Goal: Information Seeking & Learning: Learn about a topic

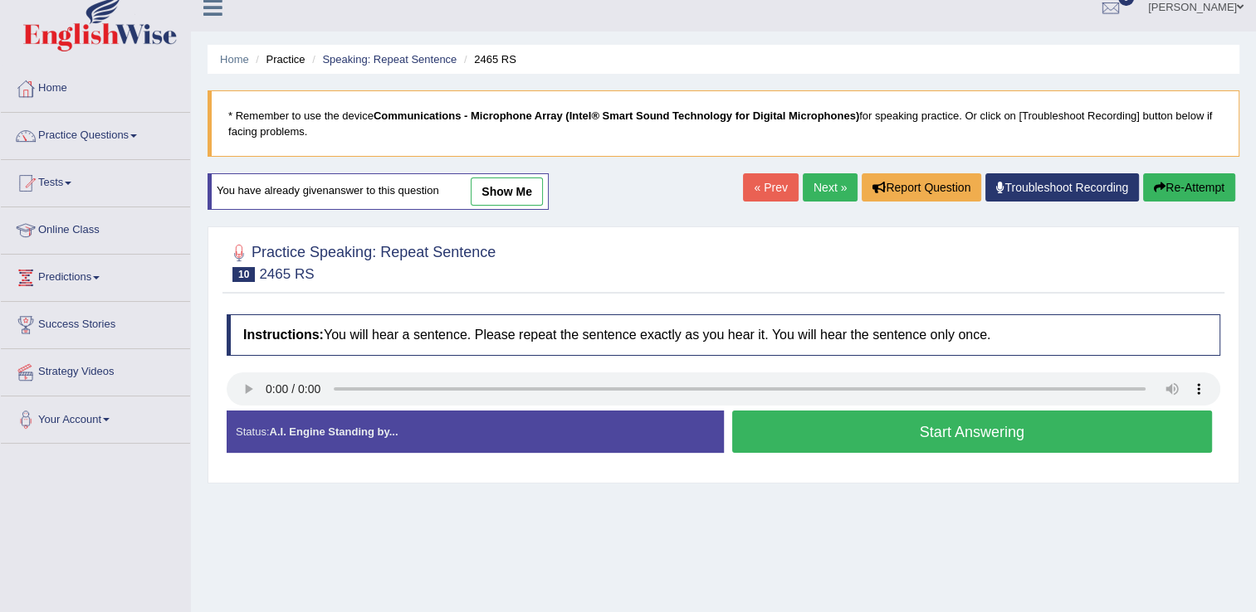
click at [861, 430] on button "Start Answering" at bounding box center [972, 432] width 480 height 42
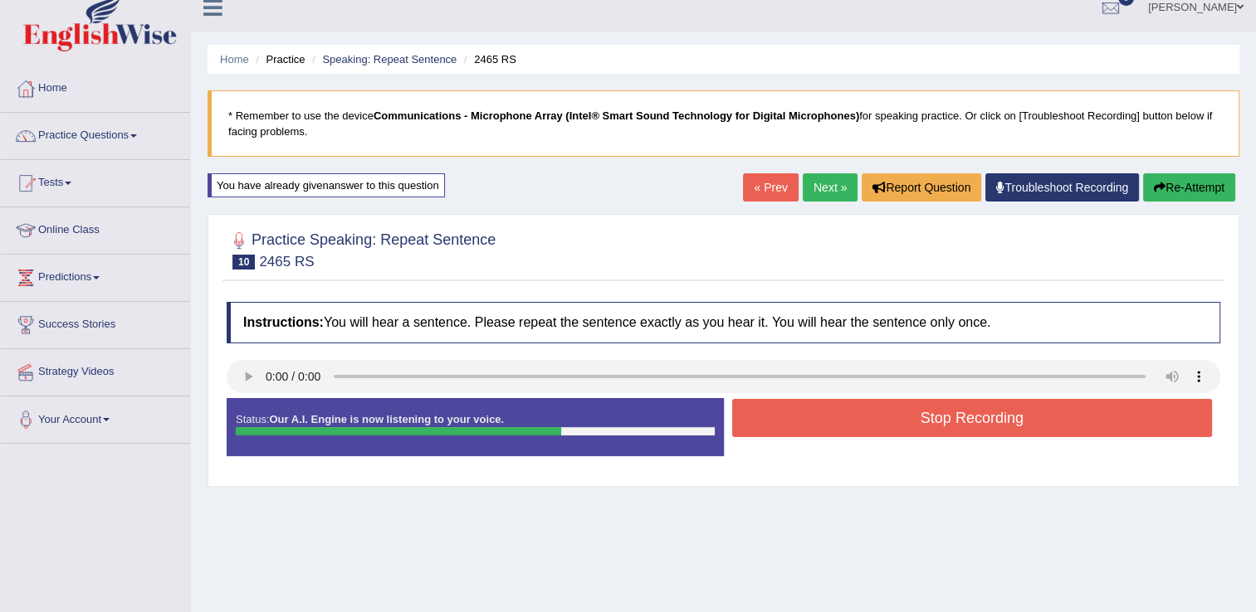
click at [861, 430] on button "Stop Recording" at bounding box center [972, 418] width 480 height 38
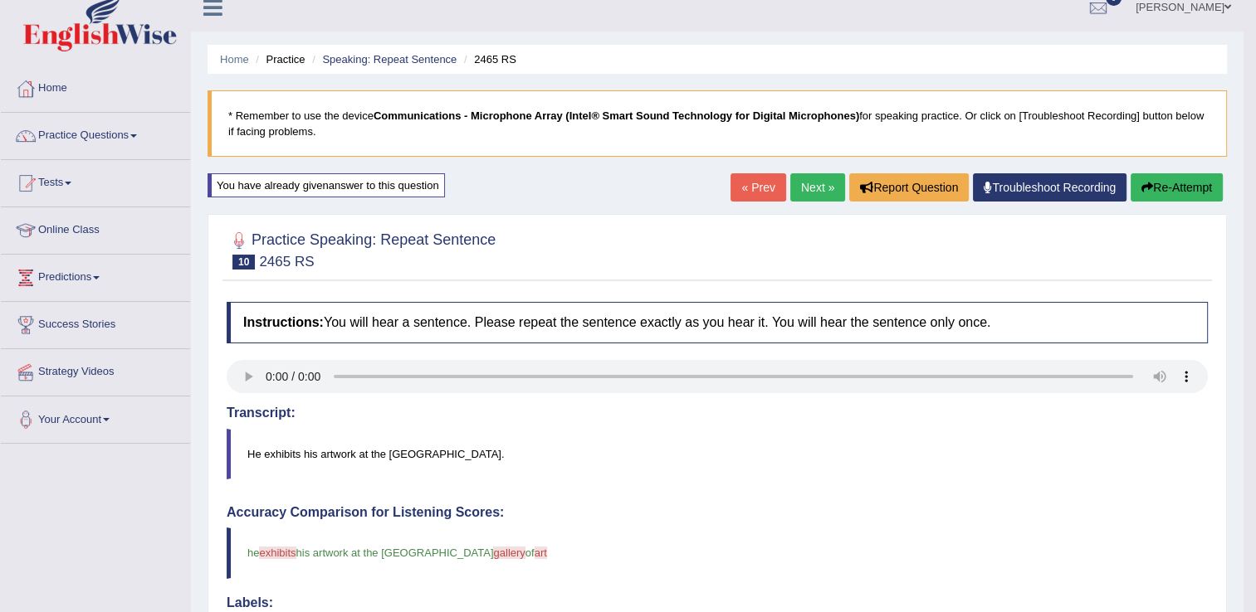
click at [1175, 184] on button "Re-Attempt" at bounding box center [1176, 187] width 92 height 28
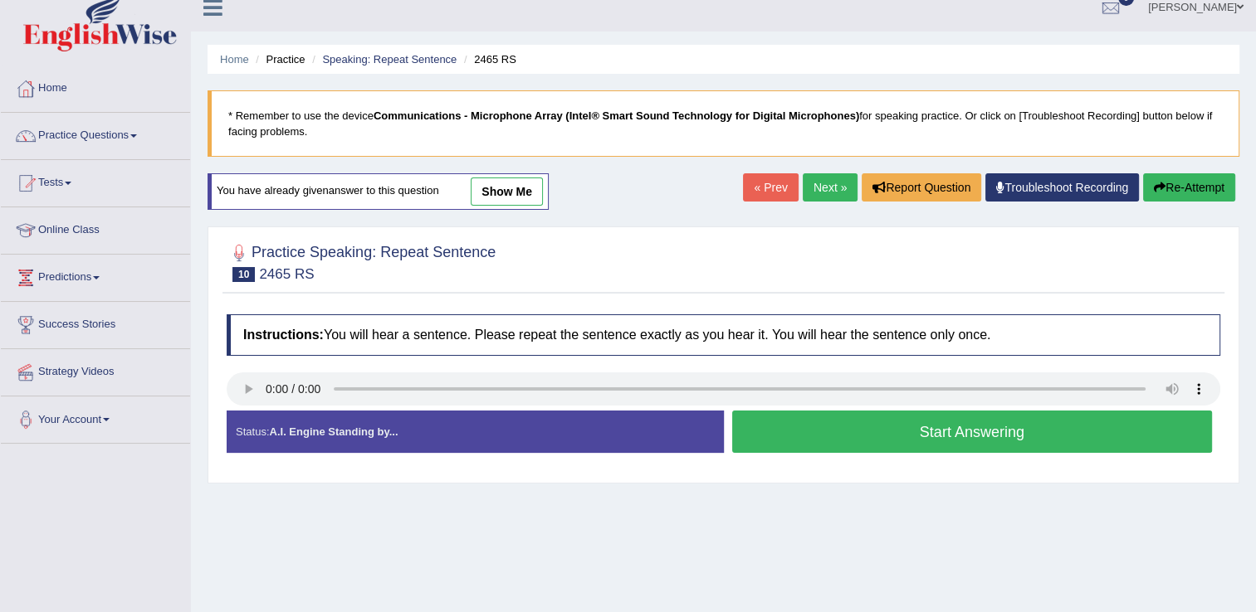
click at [830, 423] on button "Start Answering" at bounding box center [972, 432] width 480 height 42
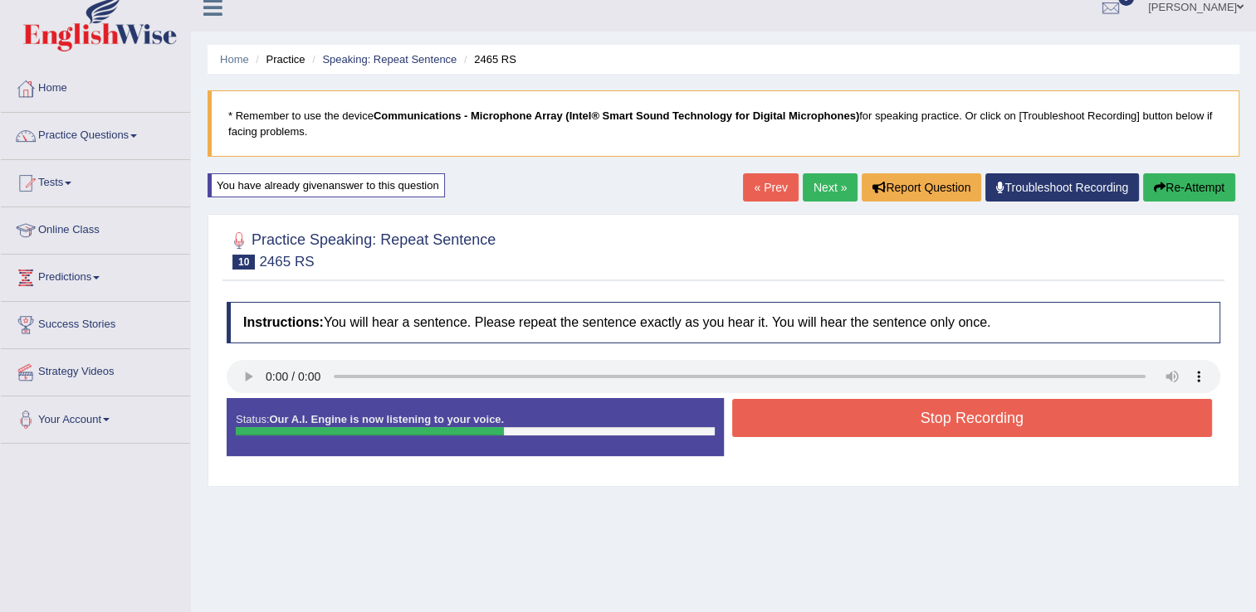
click at [830, 423] on button "Stop Recording" at bounding box center [972, 418] width 480 height 38
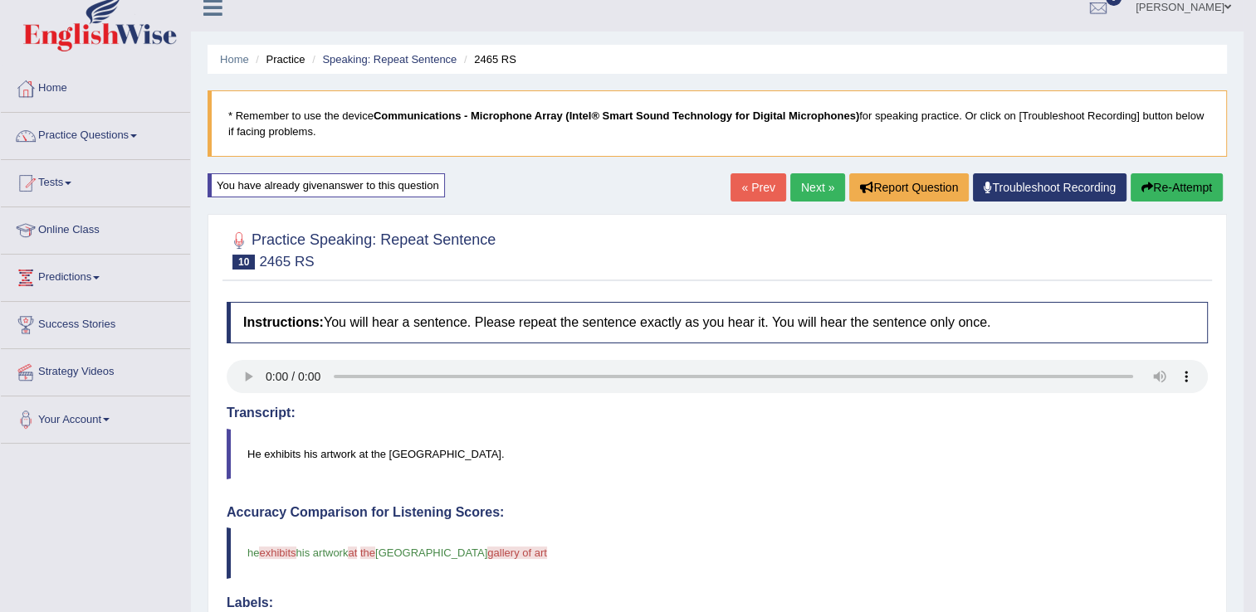
click at [1165, 189] on button "Re-Attempt" at bounding box center [1176, 187] width 92 height 28
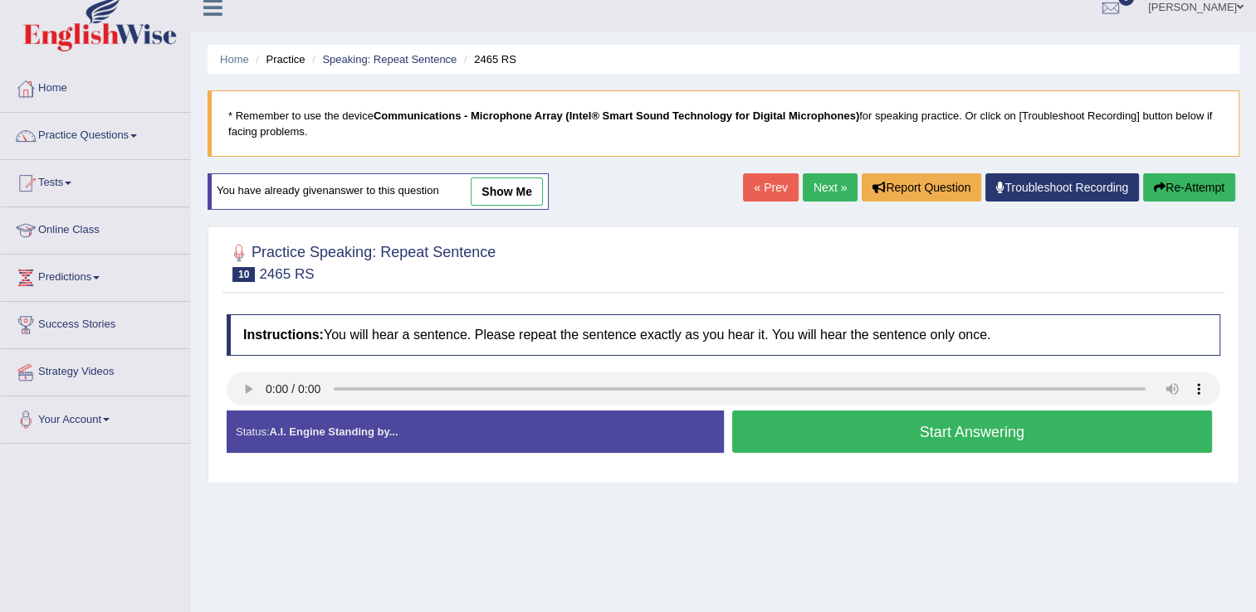
click at [933, 422] on button "Start Answering" at bounding box center [972, 432] width 480 height 42
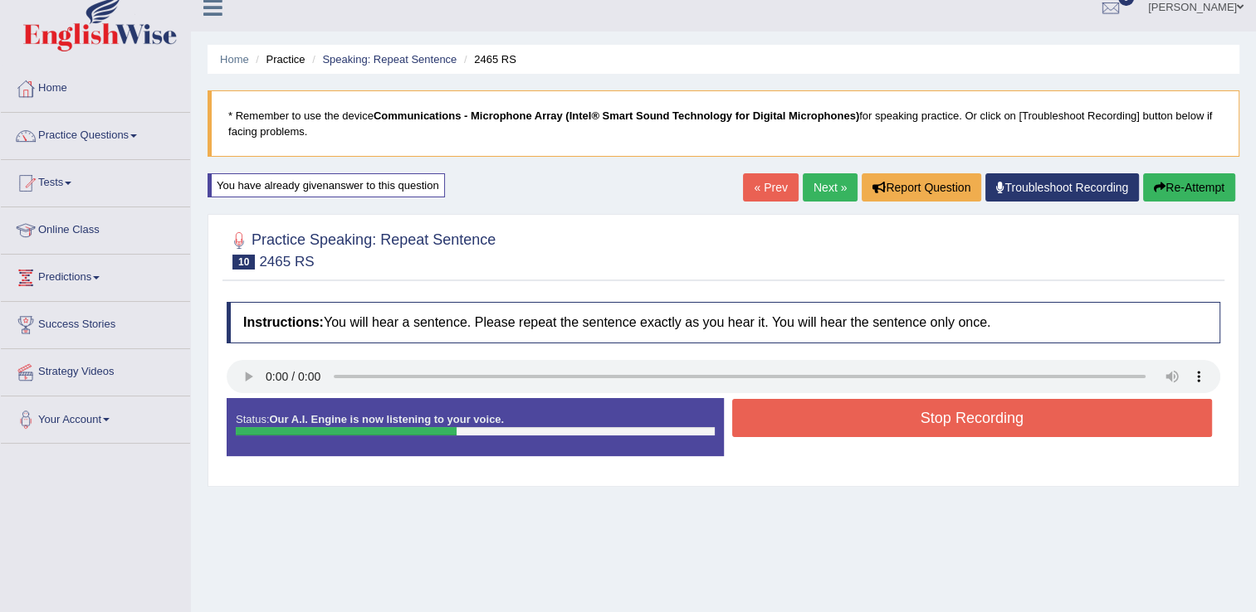
click at [933, 422] on button "Stop Recording" at bounding box center [972, 418] width 480 height 38
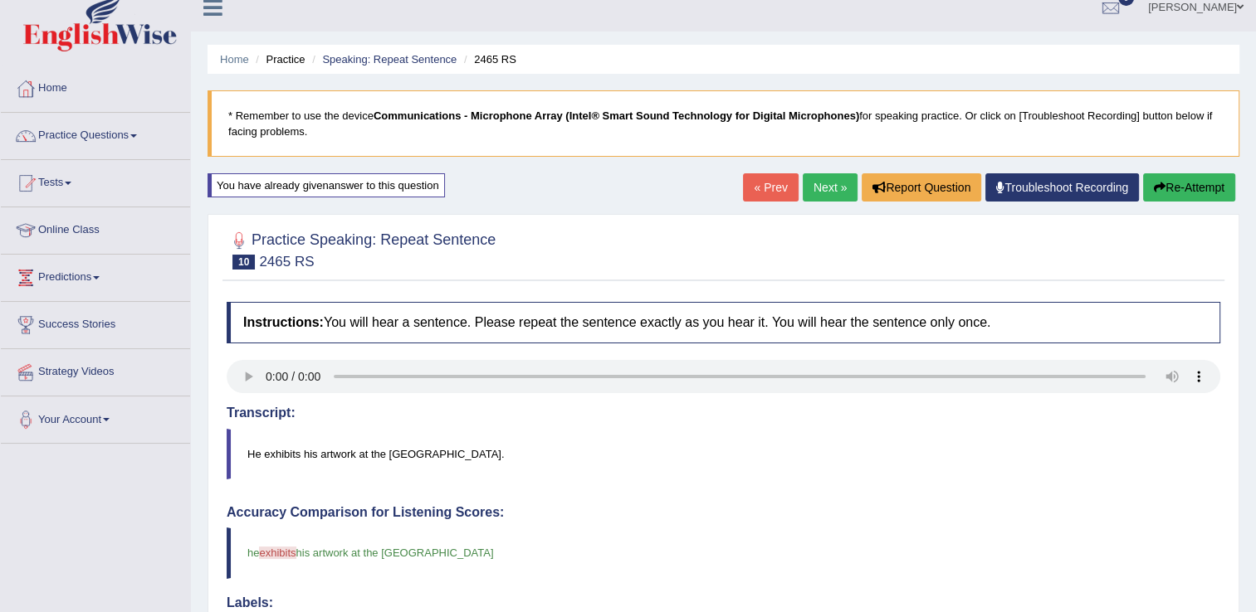
drag, startPoint x: 1262, startPoint y: 191, endPoint x: 1259, endPoint y: 265, distance: 73.9
click at [1256, 265] on html "Toggle navigation Home Practice Questions Speaking Practice Read Aloud Repeat S…" at bounding box center [628, 289] width 1256 height 612
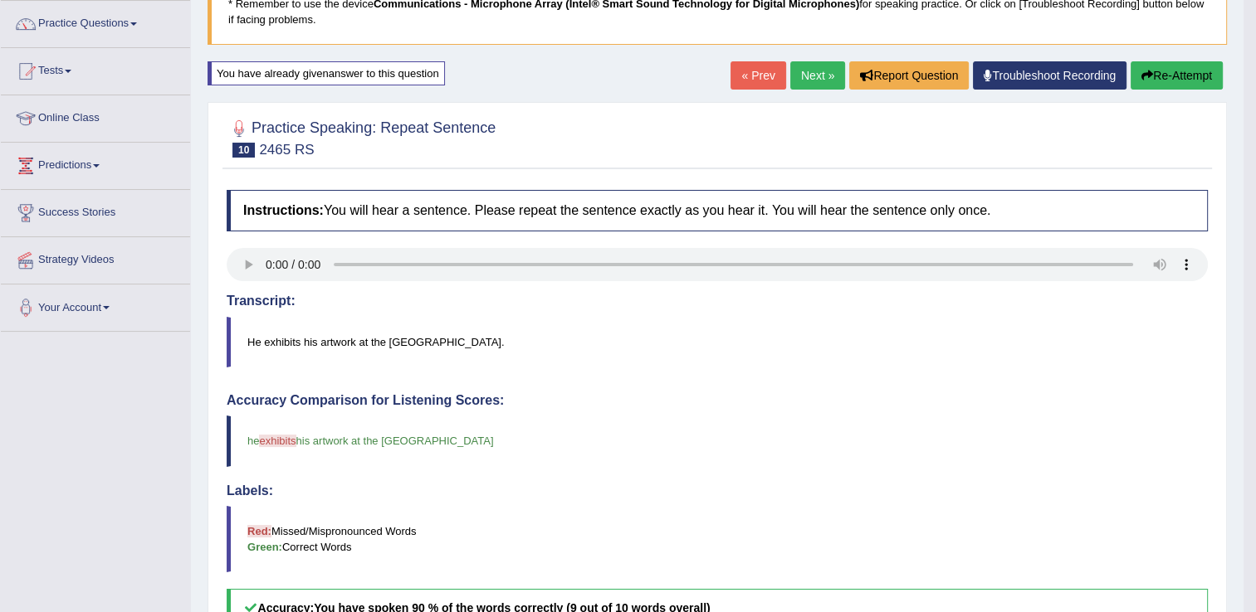
scroll to position [53, 0]
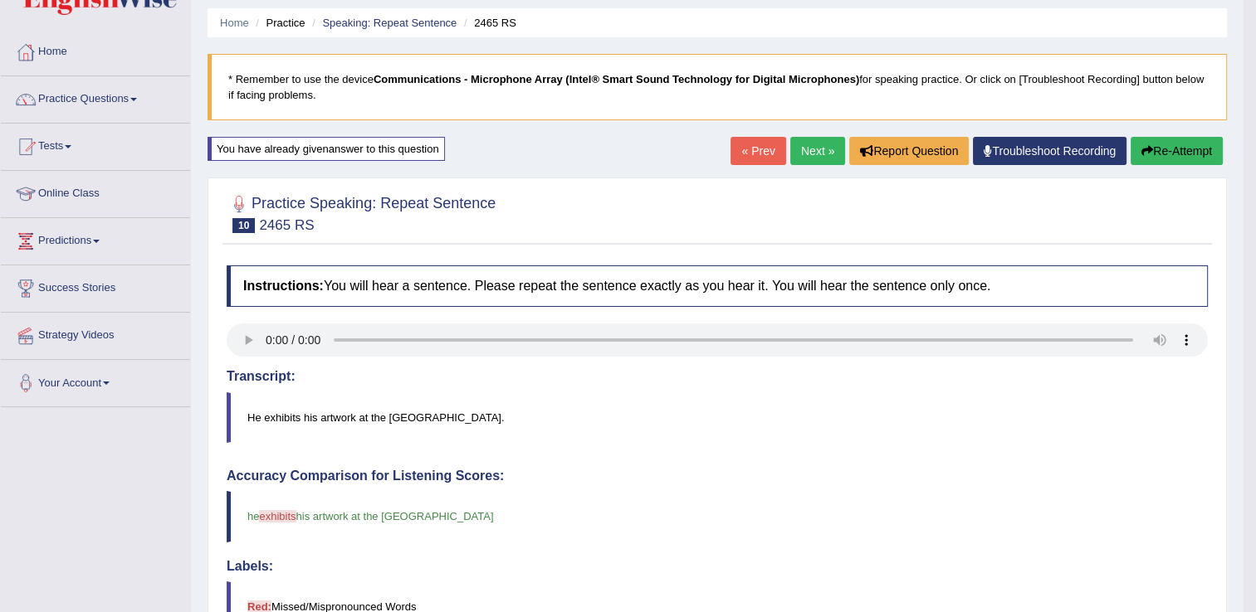
click at [807, 159] on link "Next »" at bounding box center [817, 151] width 55 height 28
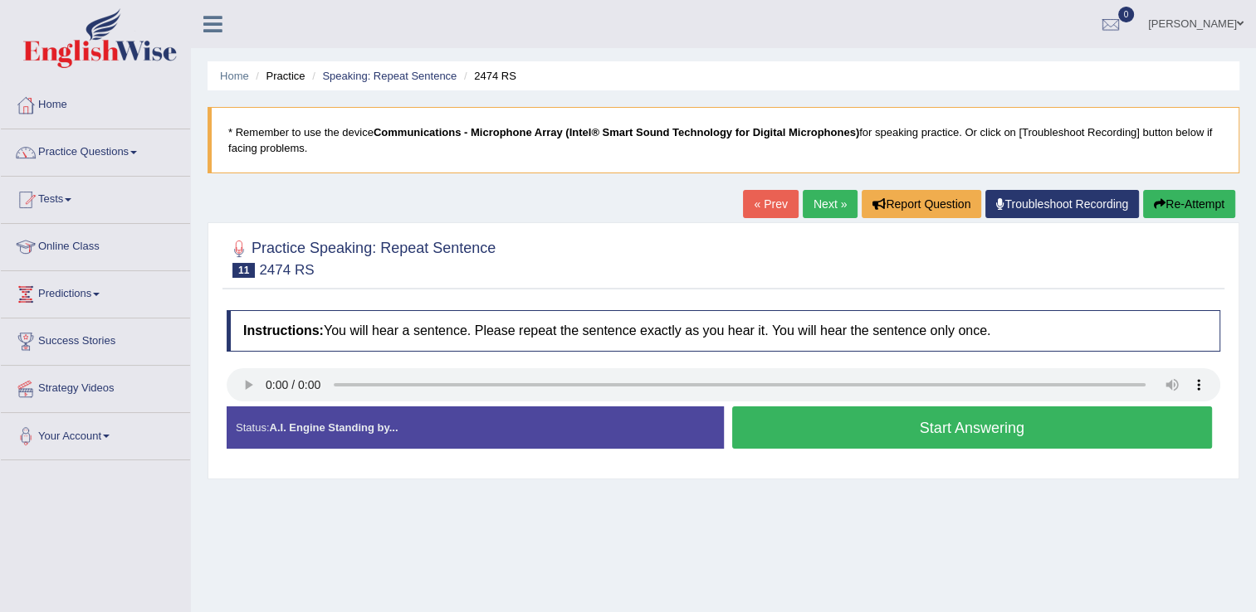
click at [776, 432] on button "Start Answering" at bounding box center [972, 428] width 480 height 42
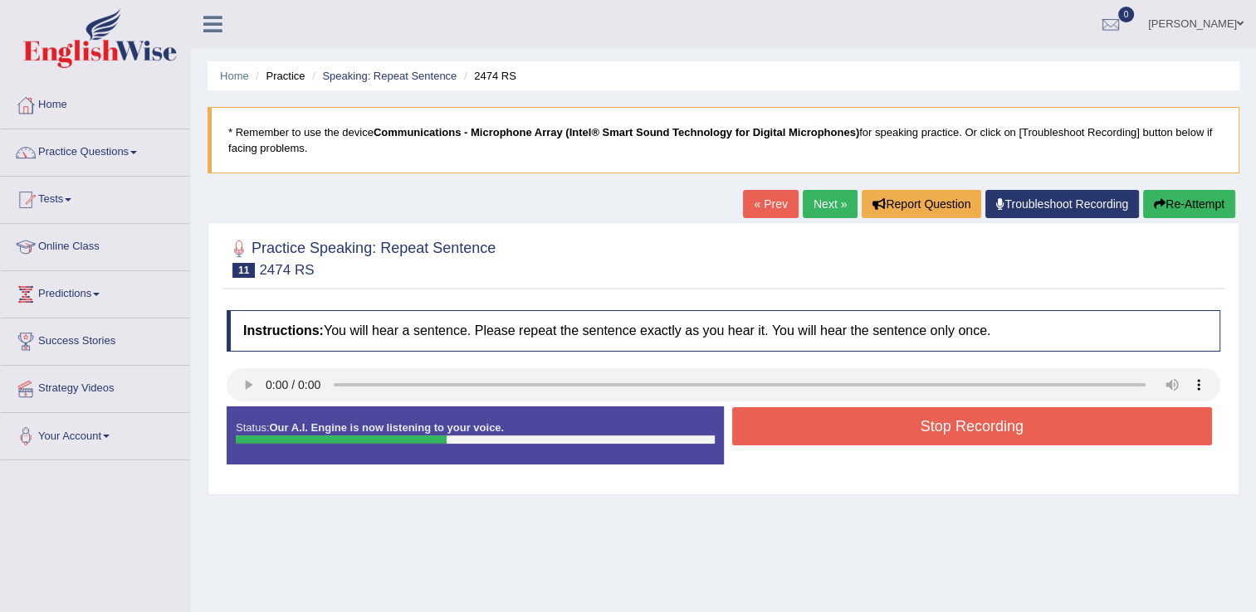
click at [776, 432] on button "Stop Recording" at bounding box center [972, 426] width 480 height 38
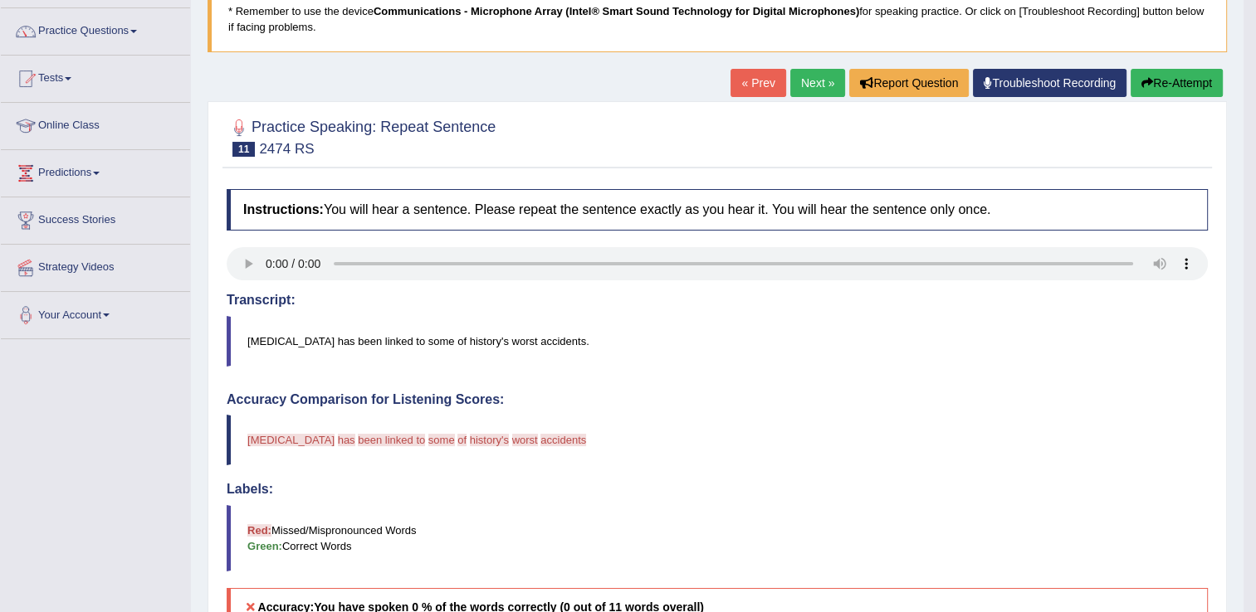
scroll to position [125, 0]
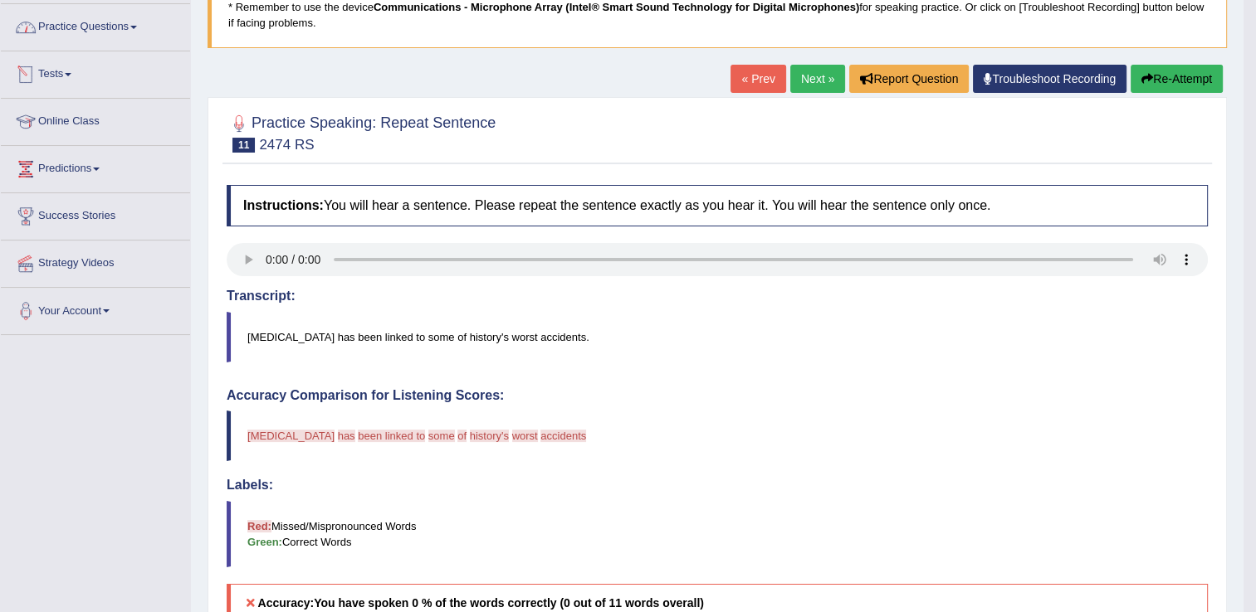
click at [102, 30] on link "Practice Questions" at bounding box center [95, 24] width 189 height 41
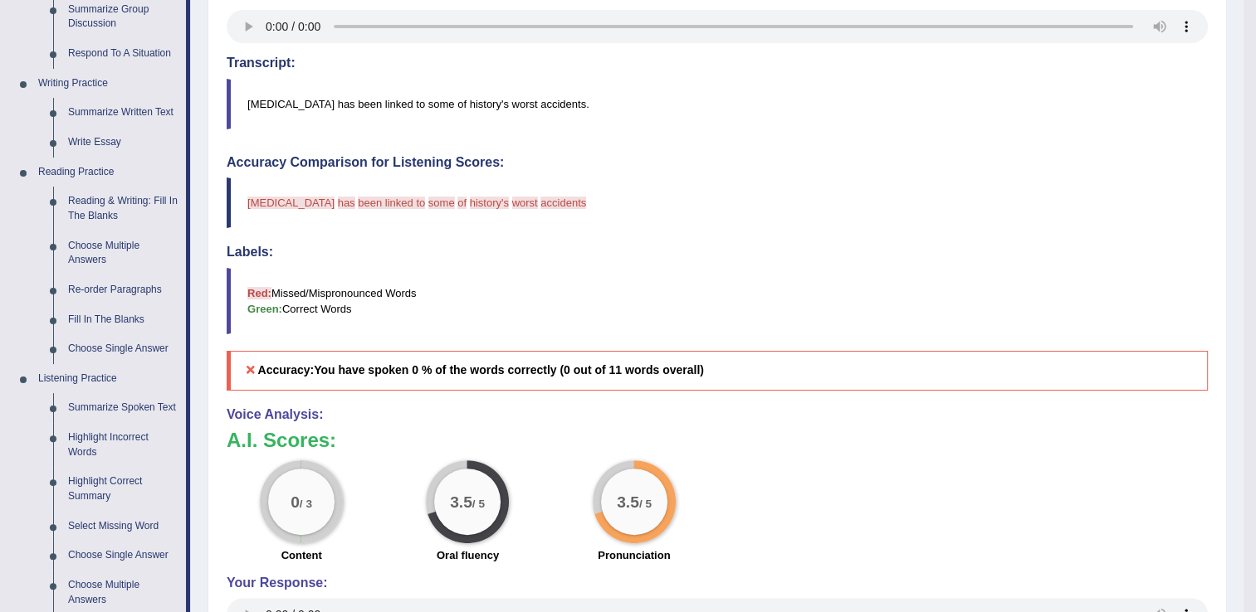
scroll to position [0, 0]
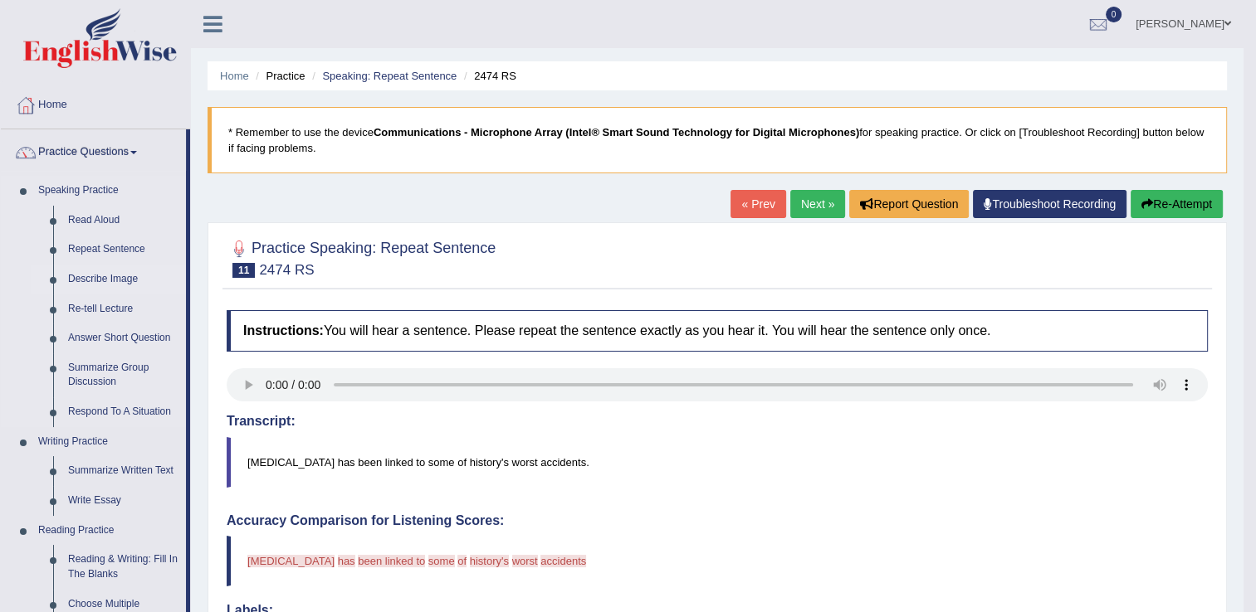
click at [88, 281] on link "Describe Image" at bounding box center [123, 280] width 125 height 30
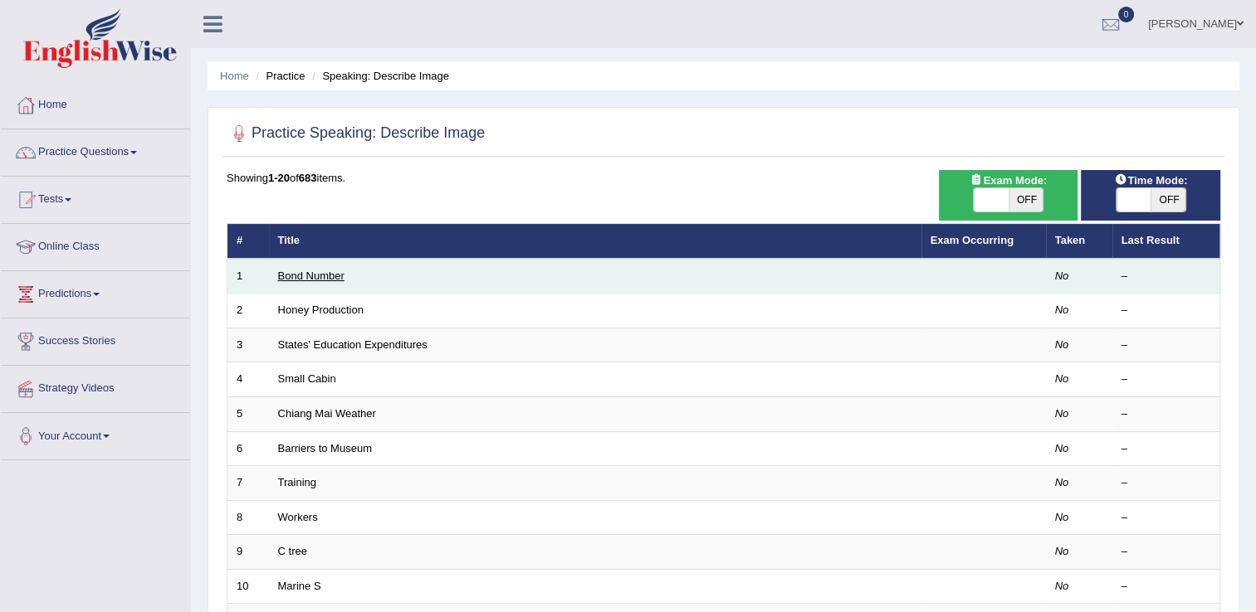
click at [325, 276] on link "Bond Number" at bounding box center [311, 276] width 66 height 12
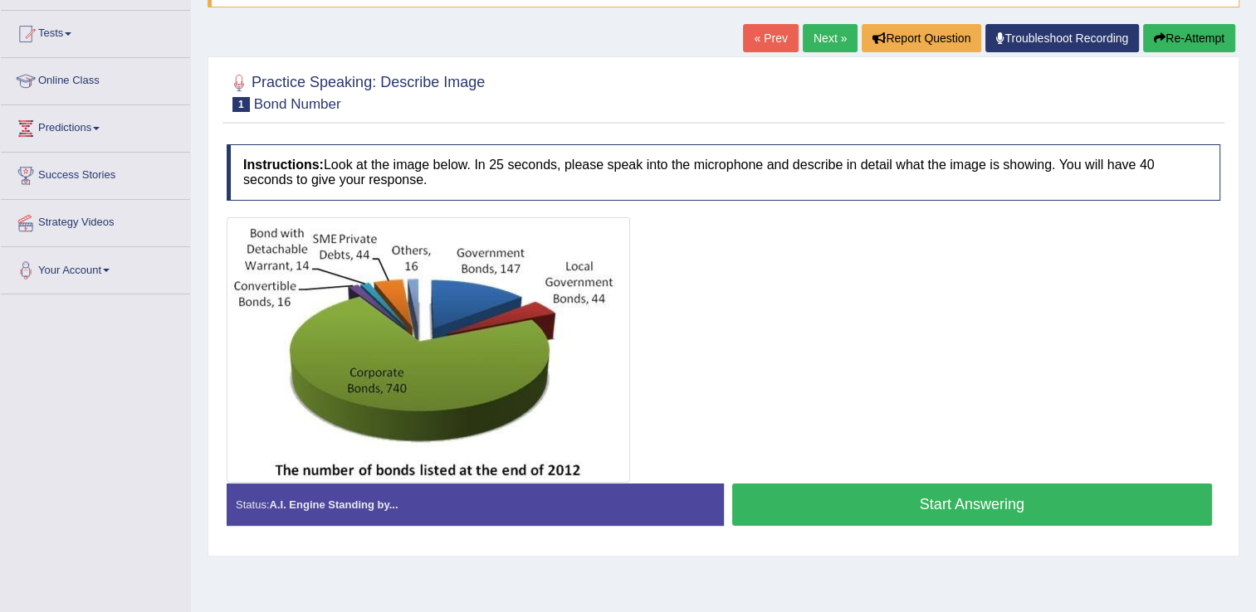
scroll to position [164, 0]
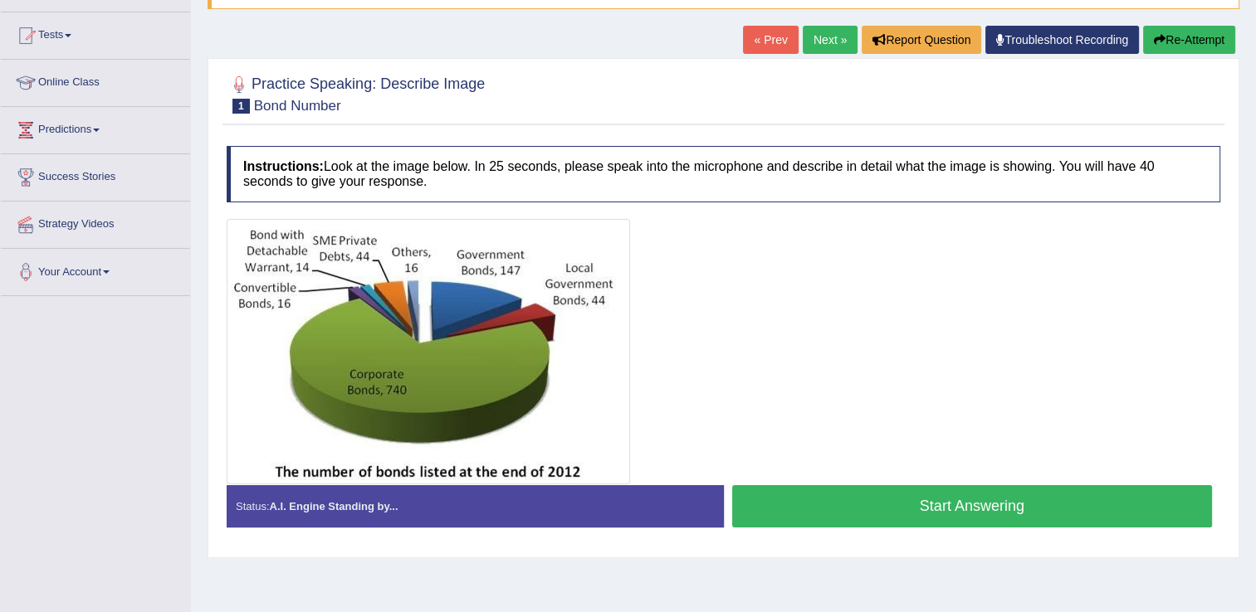
click at [900, 493] on button "Start Answering" at bounding box center [972, 506] width 480 height 42
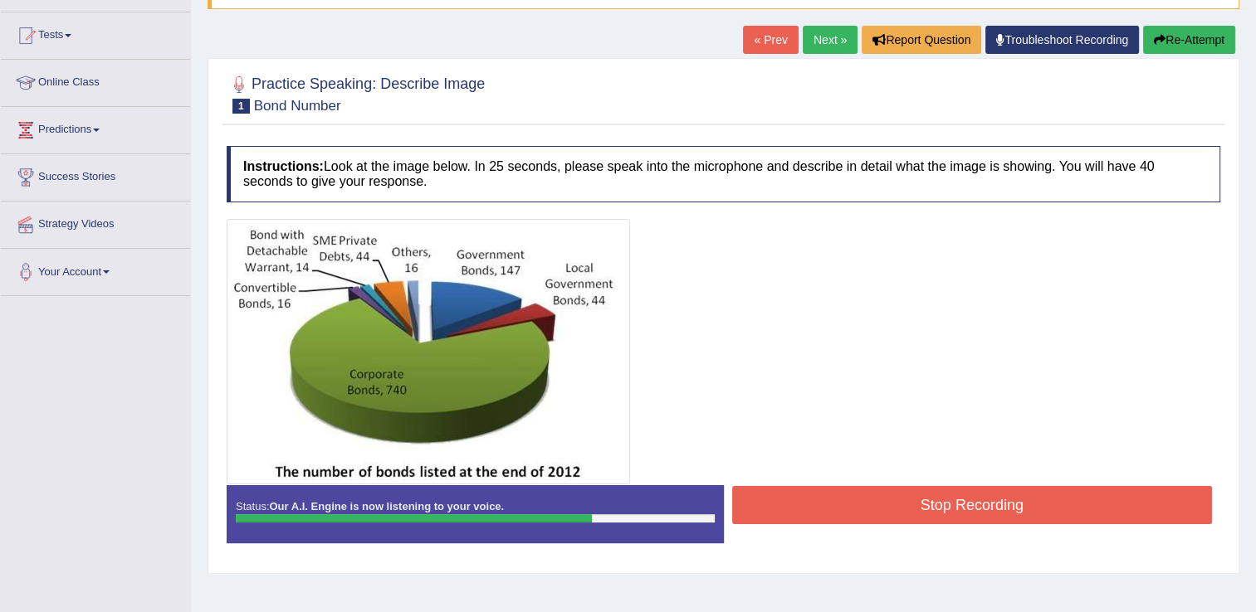
click at [900, 493] on button "Stop Recording" at bounding box center [972, 505] width 480 height 38
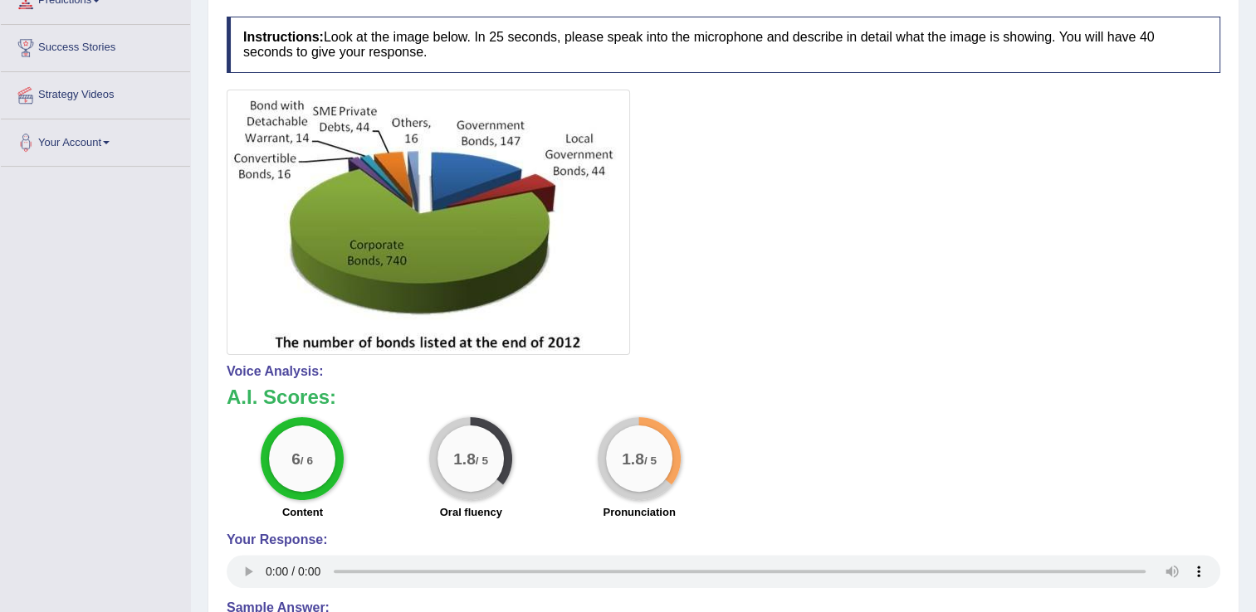
scroll to position [295, 0]
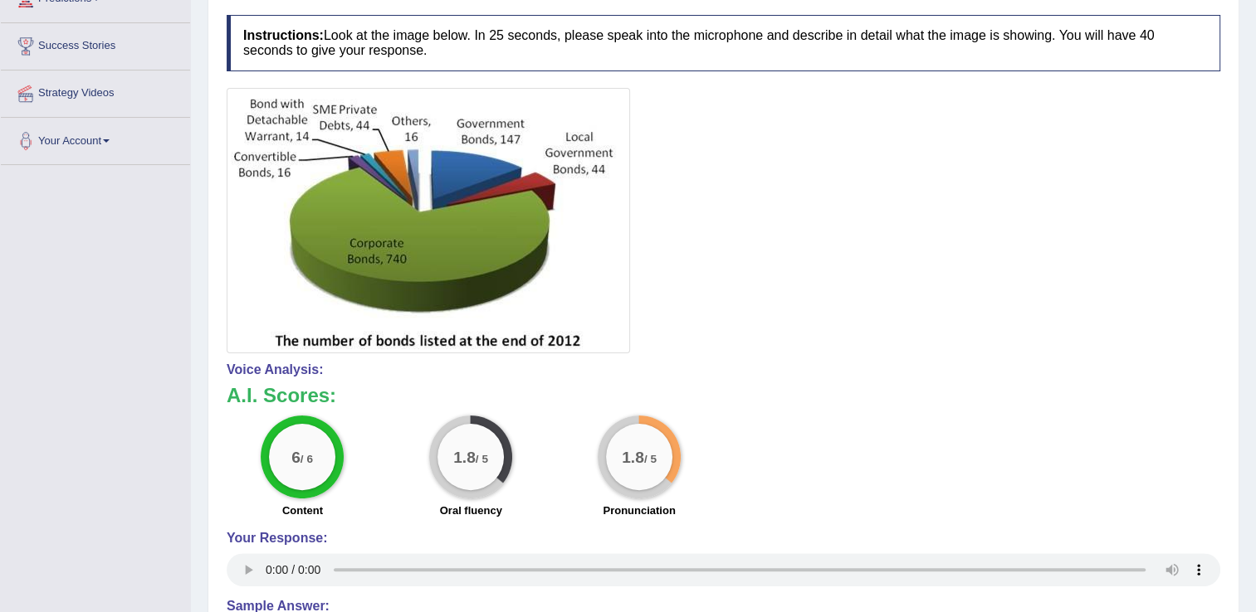
drag, startPoint x: 1263, startPoint y: 209, endPoint x: 1270, endPoint y: 439, distance: 230.0
click at [1256, 317] on html "Toggle navigation Home Practice Questions Speaking Practice Read Aloud Repeat S…" at bounding box center [628, 11] width 1256 height 612
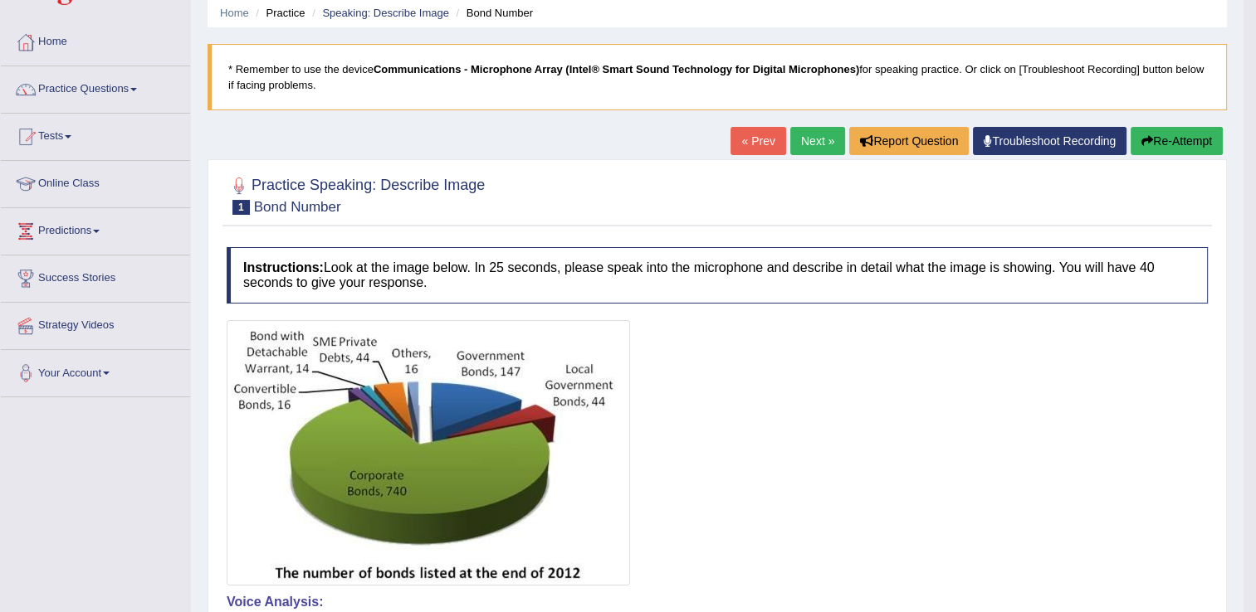
scroll to position [34, 0]
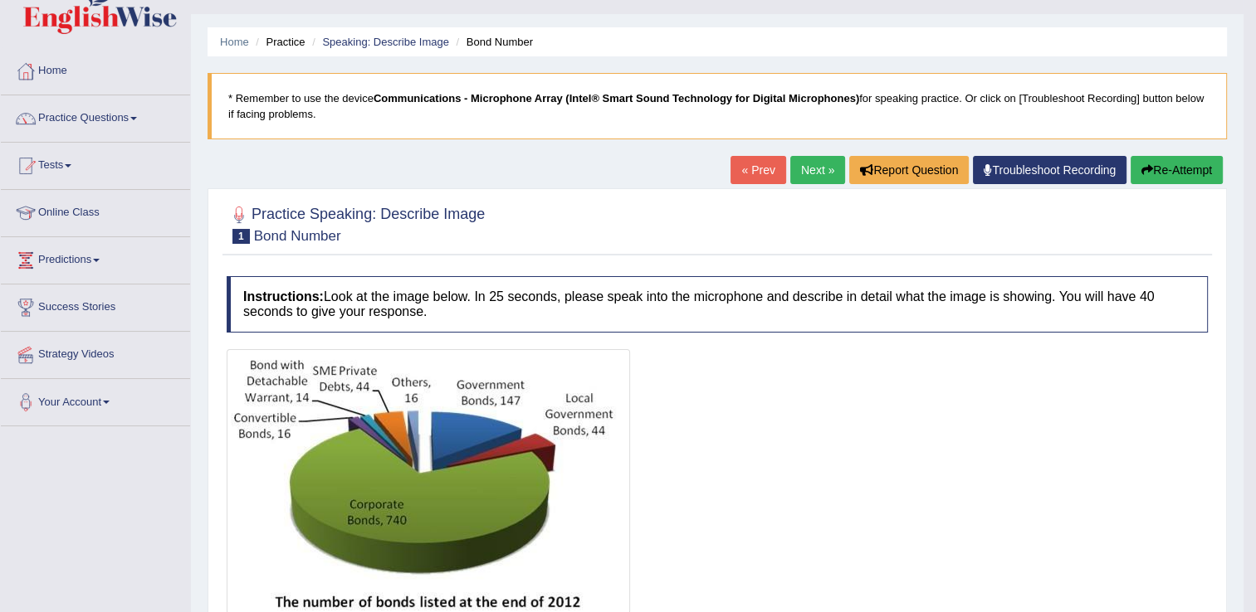
click at [1180, 164] on button "Re-Attempt" at bounding box center [1176, 170] width 92 height 28
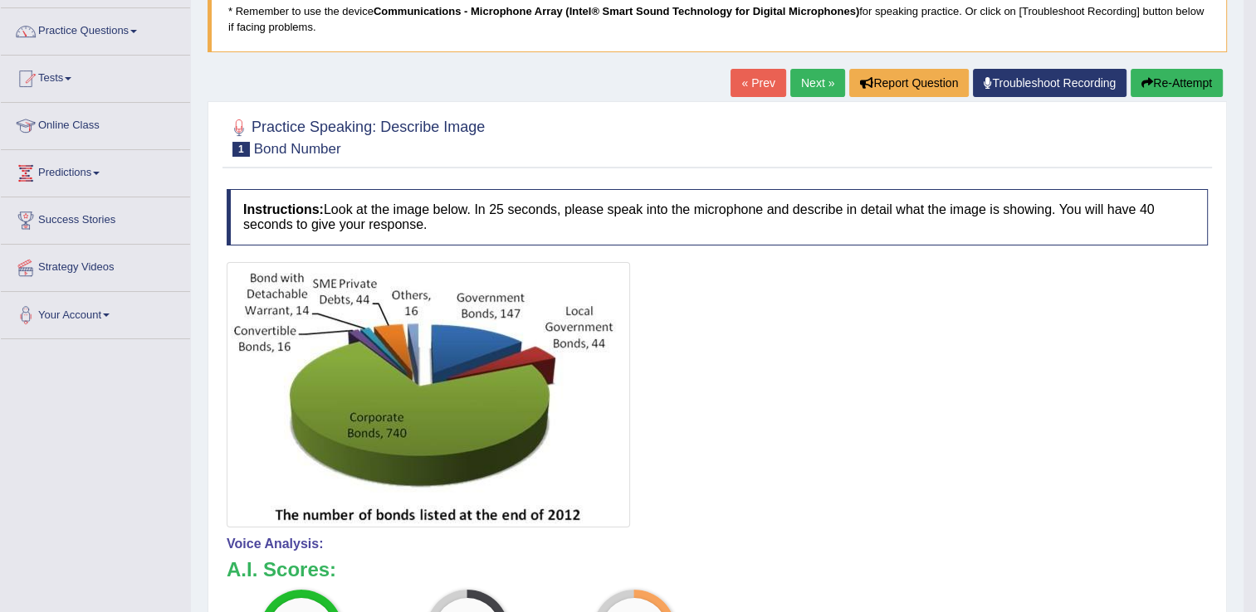
scroll to position [124, 0]
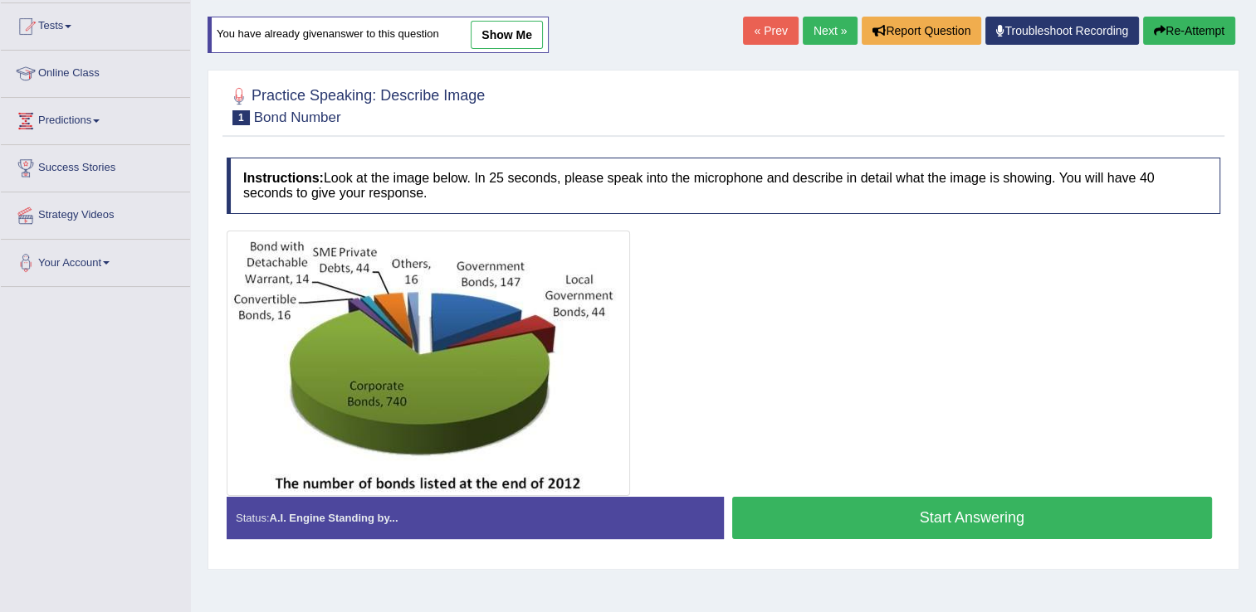
scroll to position [176, 0]
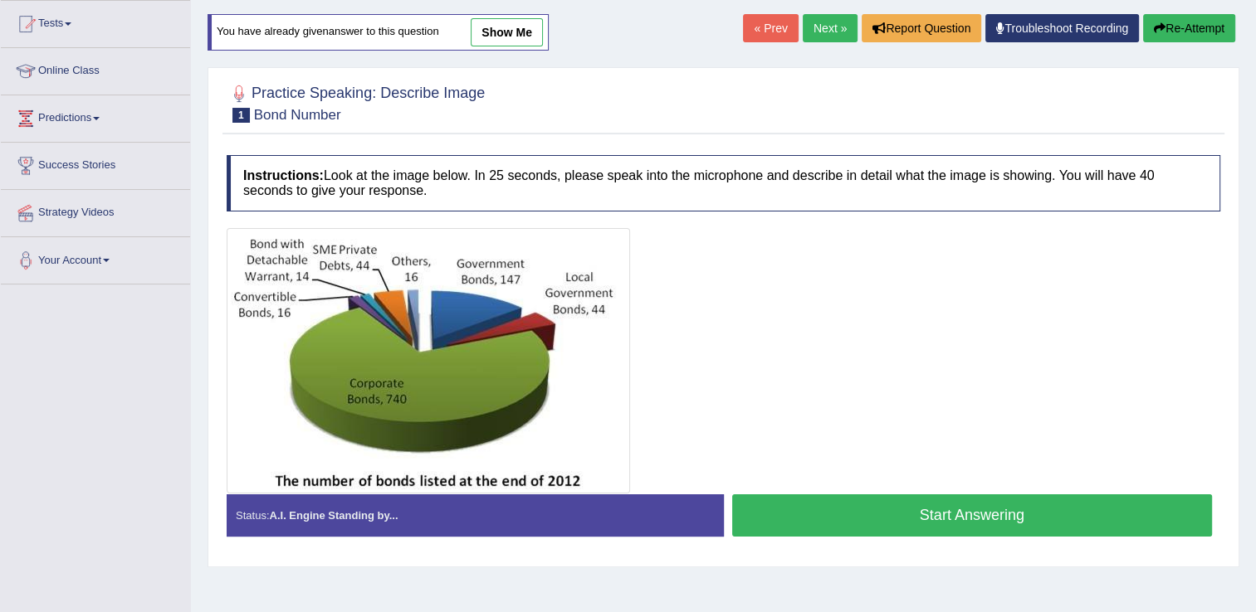
click at [963, 521] on button "Start Answering" at bounding box center [972, 516] width 480 height 42
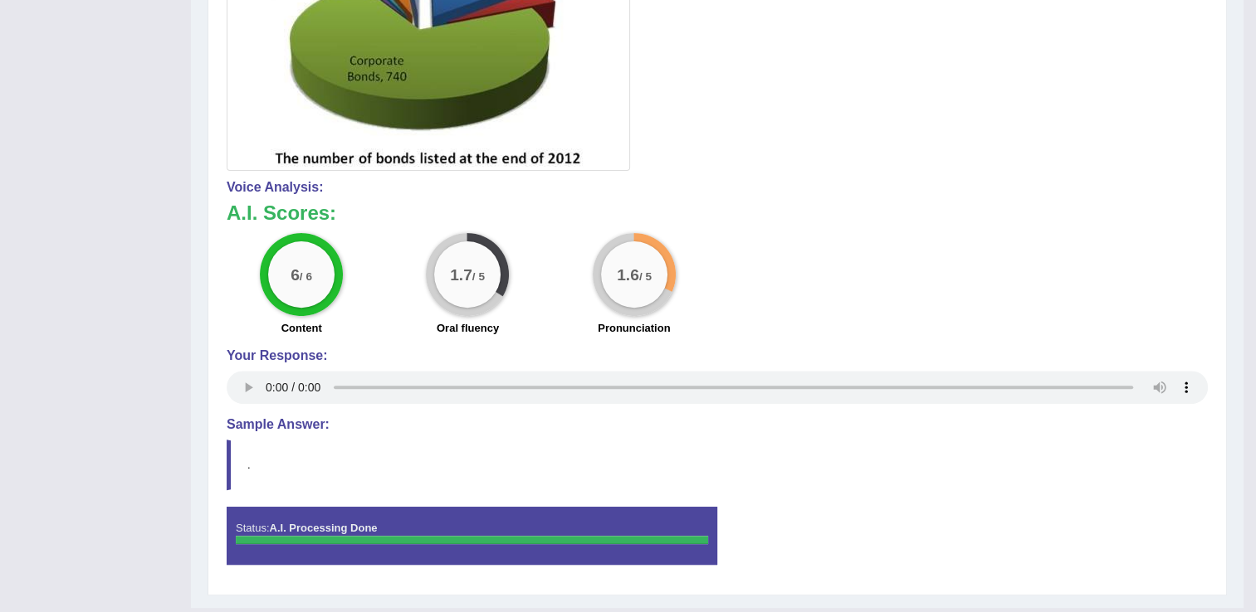
scroll to position [489, 0]
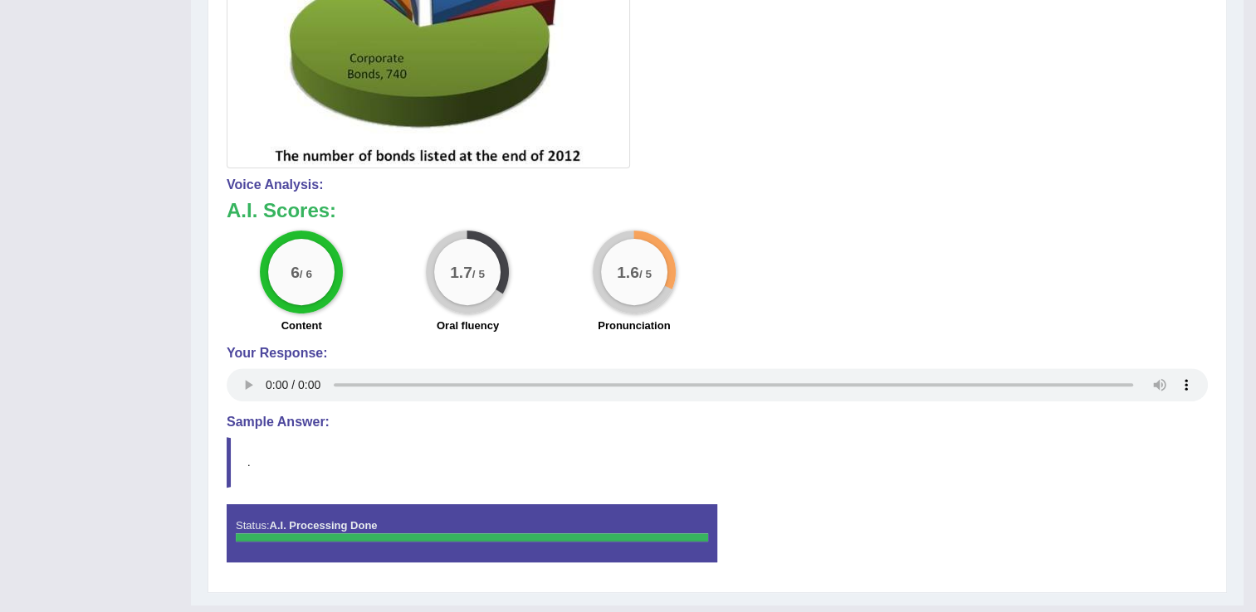
drag, startPoint x: 1258, startPoint y: 364, endPoint x: 1270, endPoint y: 655, distance: 290.7
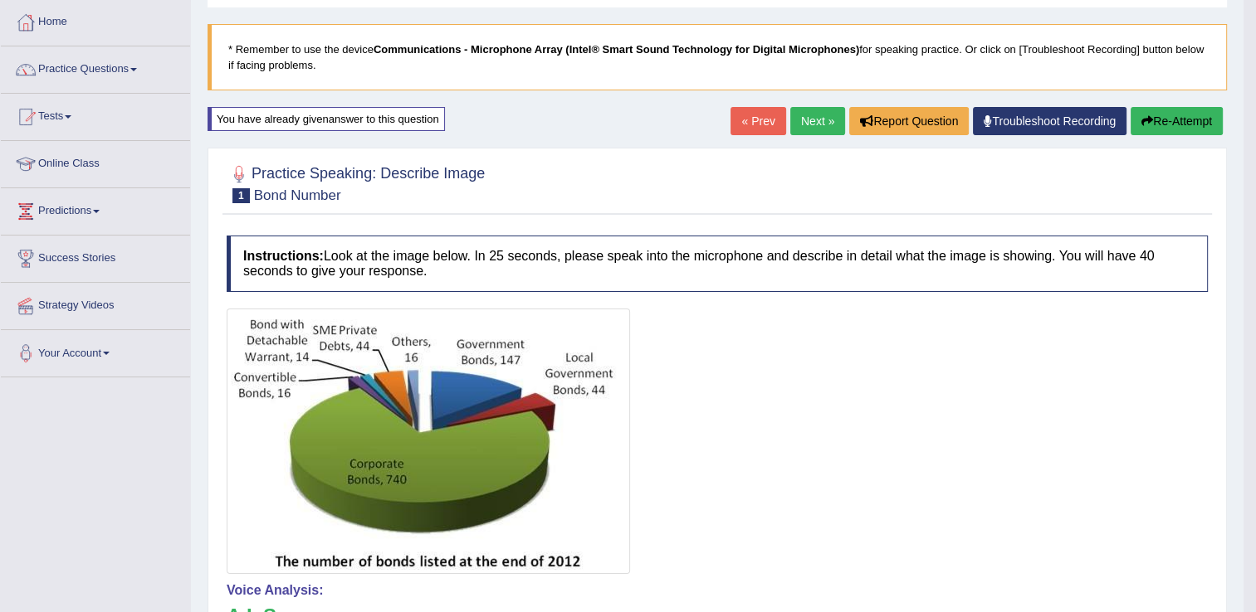
scroll to position [78, 0]
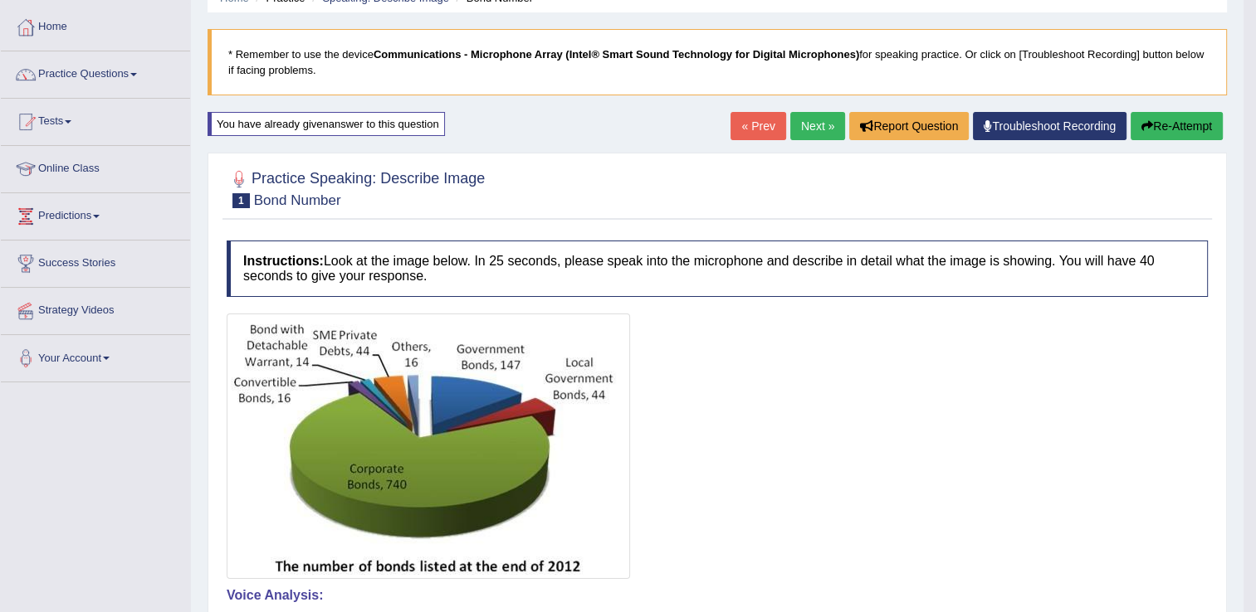
click at [1169, 129] on button "Re-Attempt" at bounding box center [1176, 126] width 92 height 28
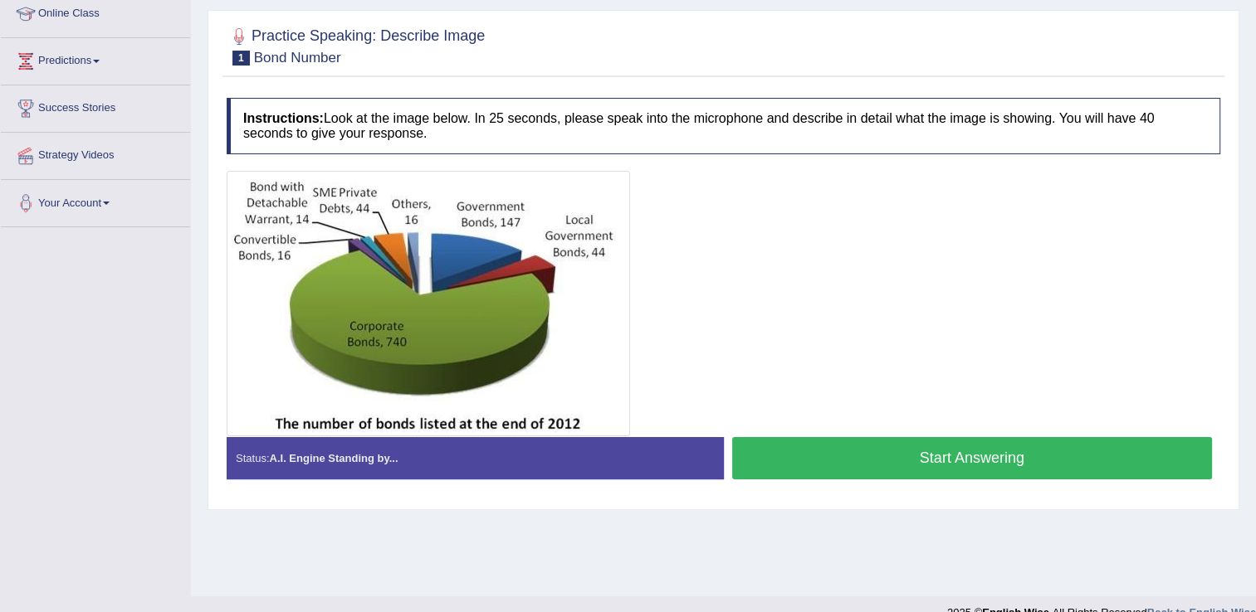
scroll to position [235, 0]
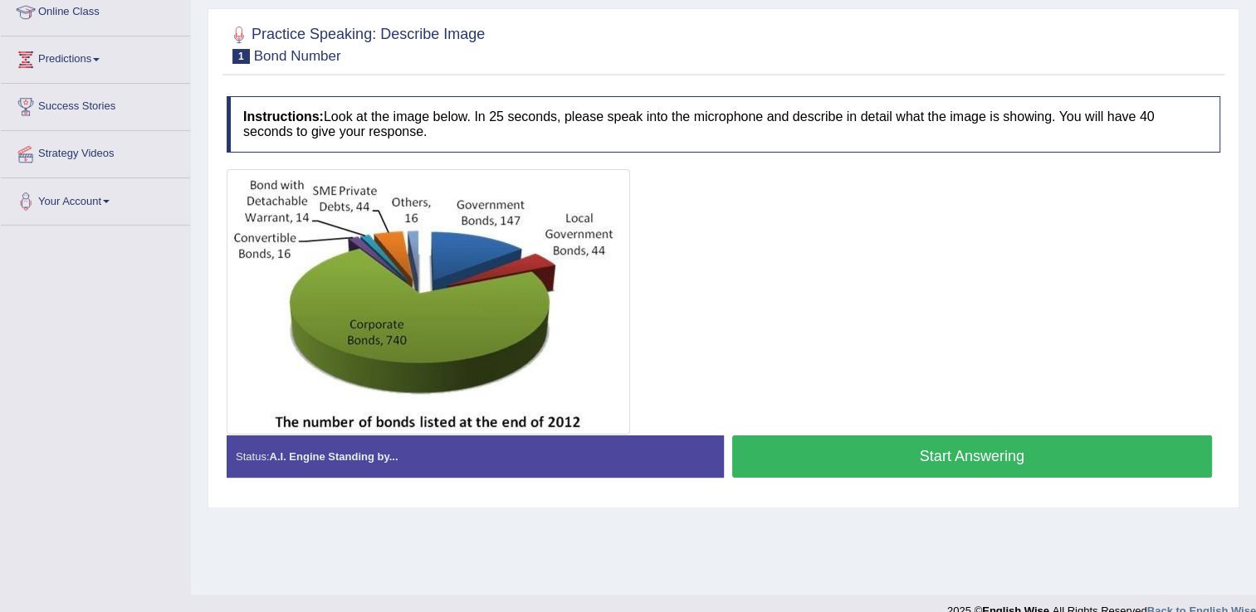
click at [973, 451] on button "Start Answering" at bounding box center [972, 457] width 480 height 42
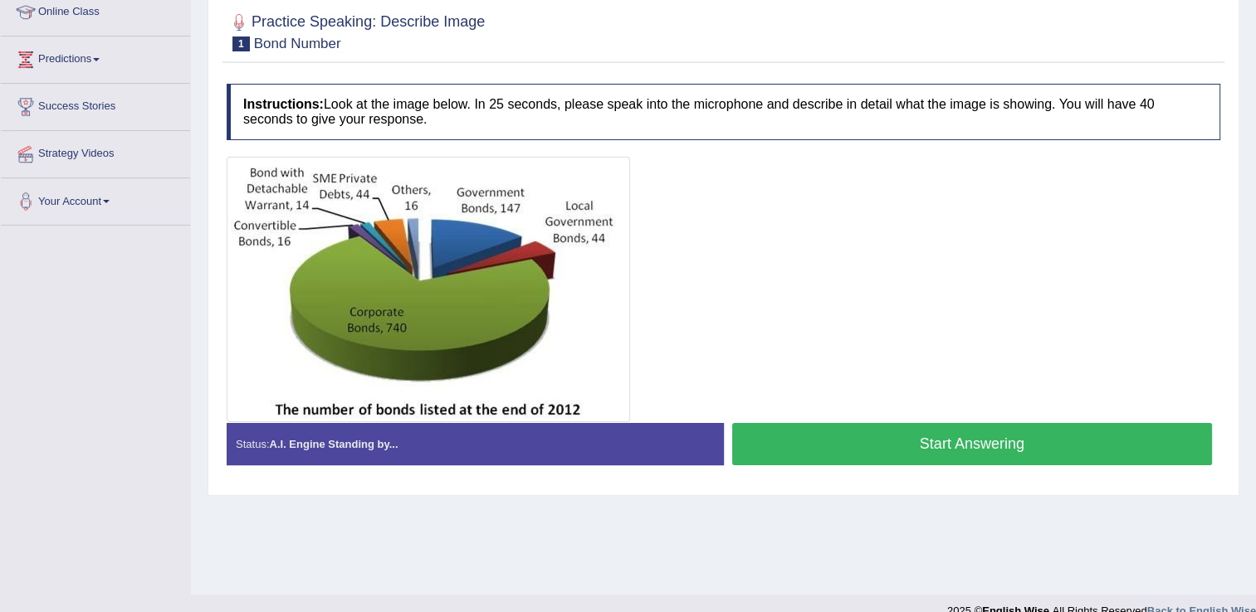
click at [973, 451] on button "Start Answering" at bounding box center [972, 444] width 480 height 42
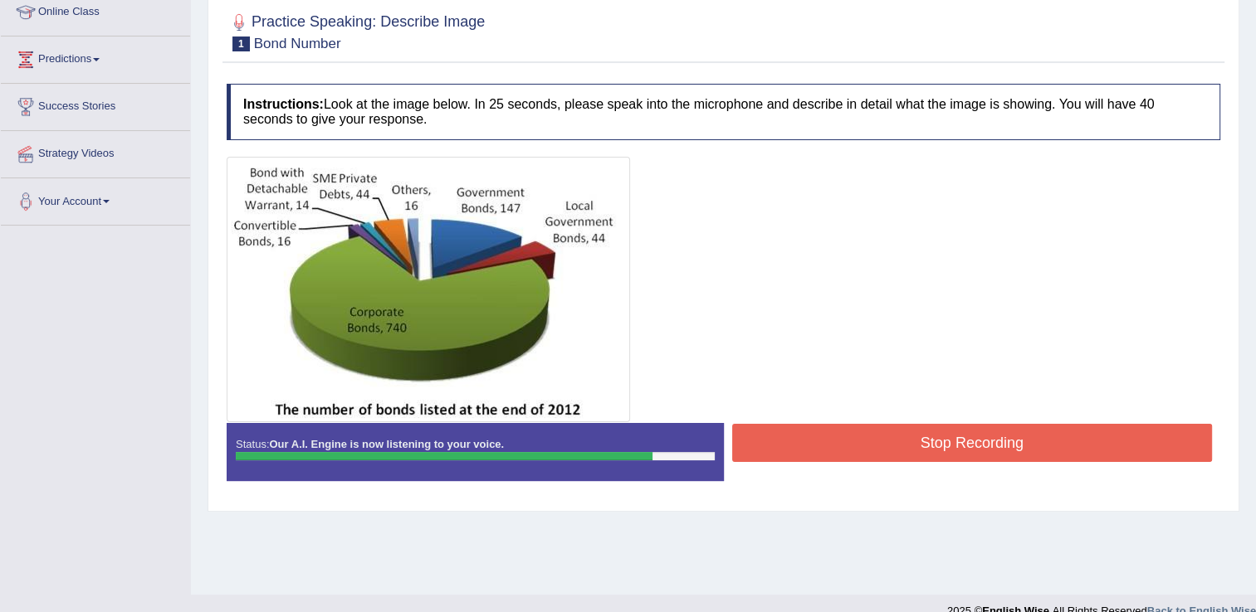
click at [966, 447] on button "Stop Recording" at bounding box center [972, 443] width 480 height 38
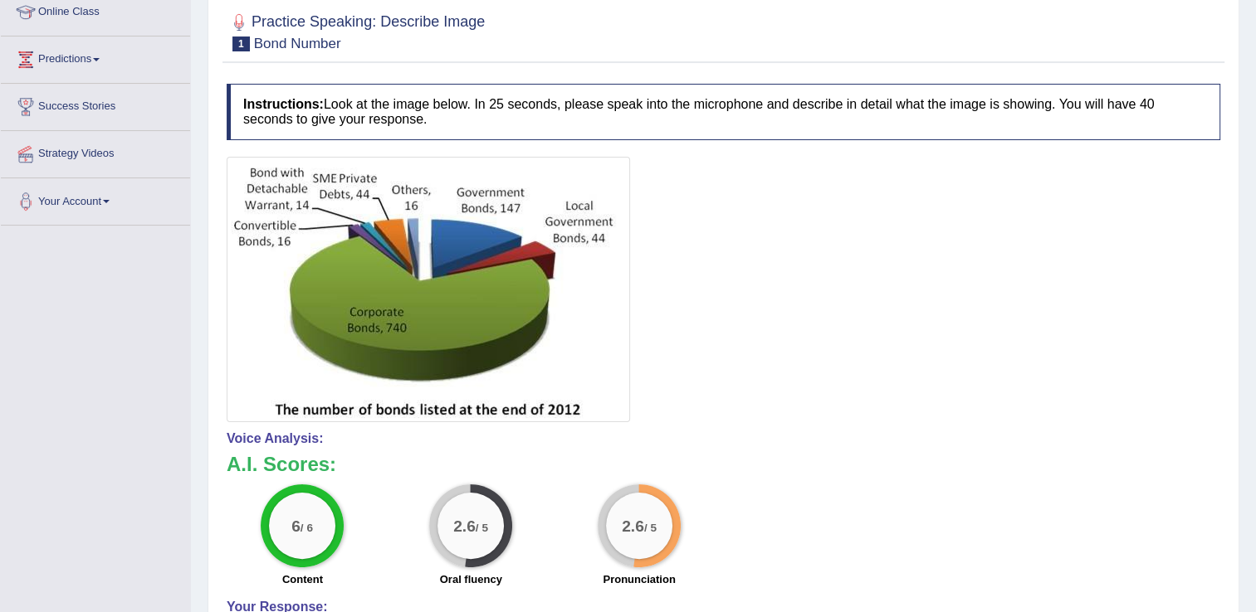
drag, startPoint x: 1261, startPoint y: 296, endPoint x: 1266, endPoint y: 501, distance: 205.0
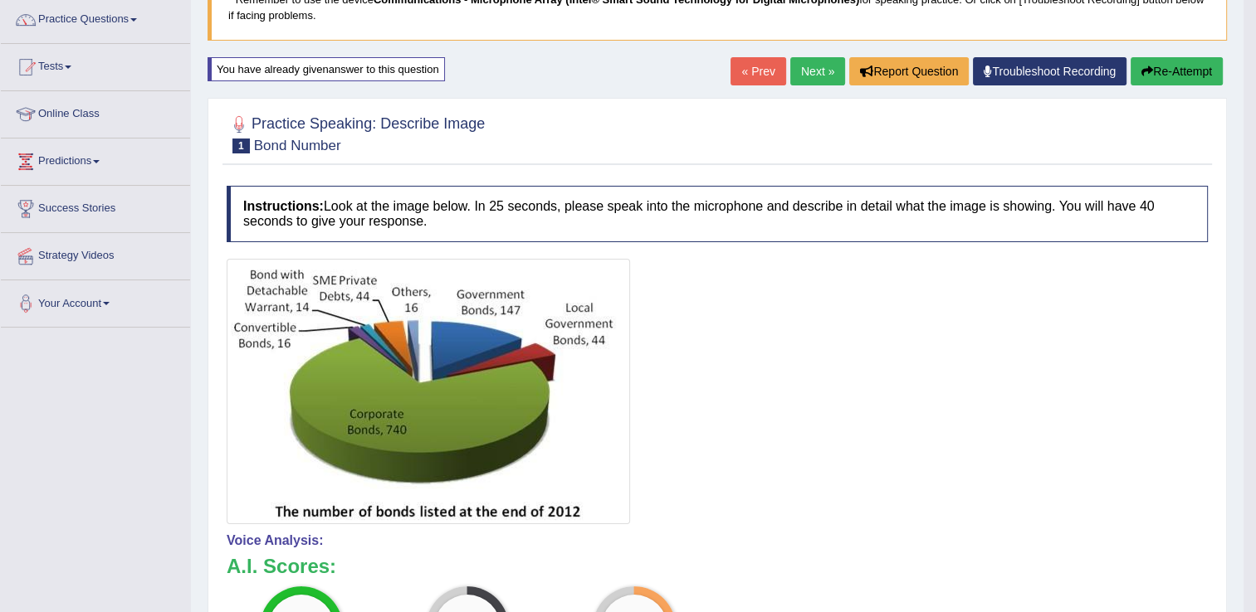
scroll to position [43, 0]
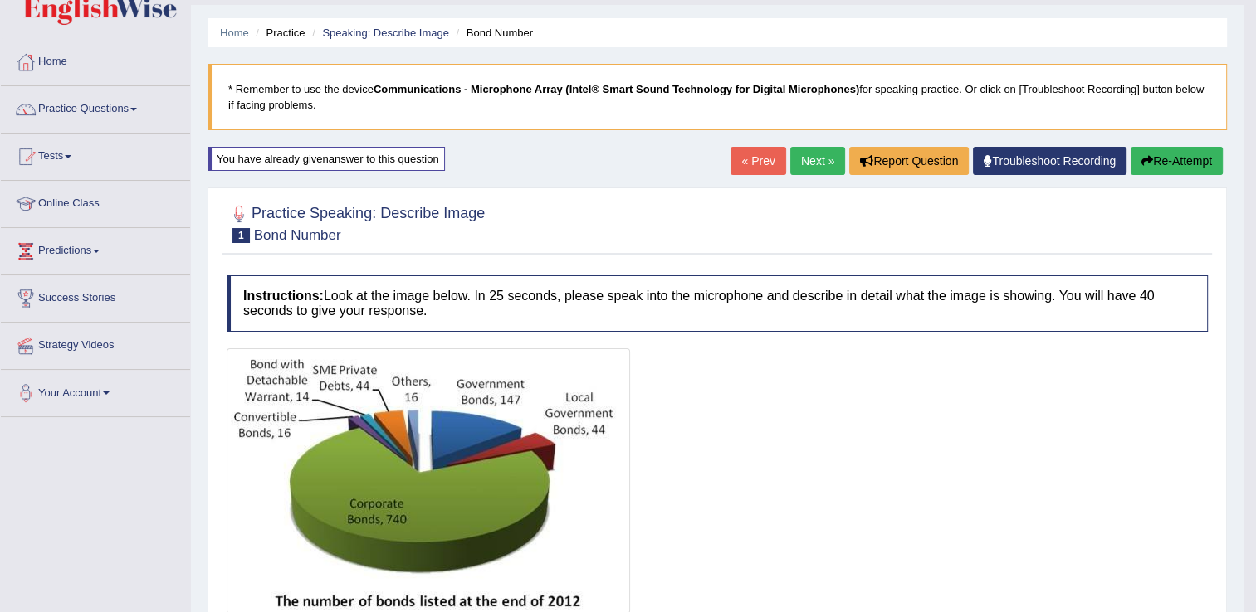
click at [1198, 154] on button "Re-Attempt" at bounding box center [1176, 161] width 92 height 28
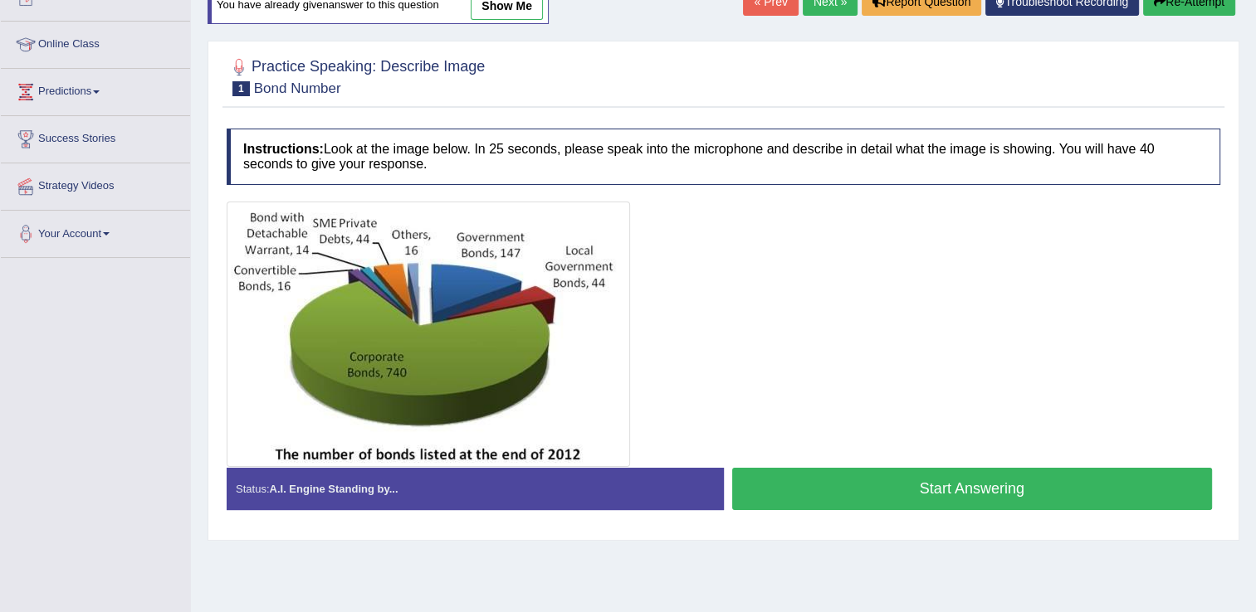
scroll to position [204, 0]
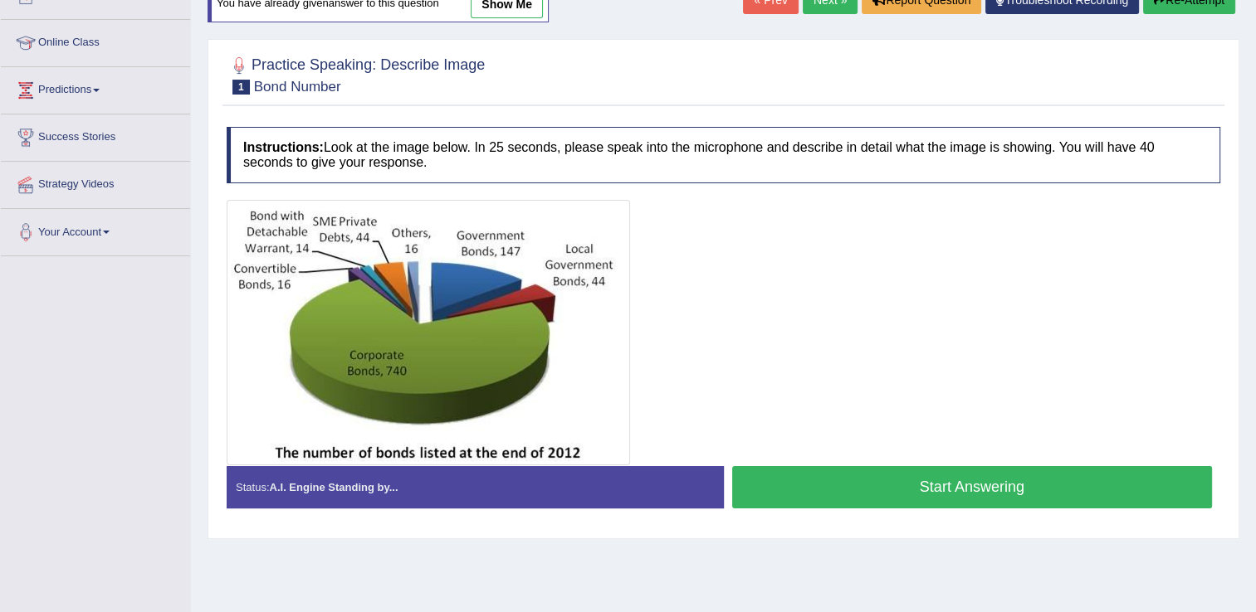
click at [963, 488] on button "Start Answering" at bounding box center [972, 487] width 480 height 42
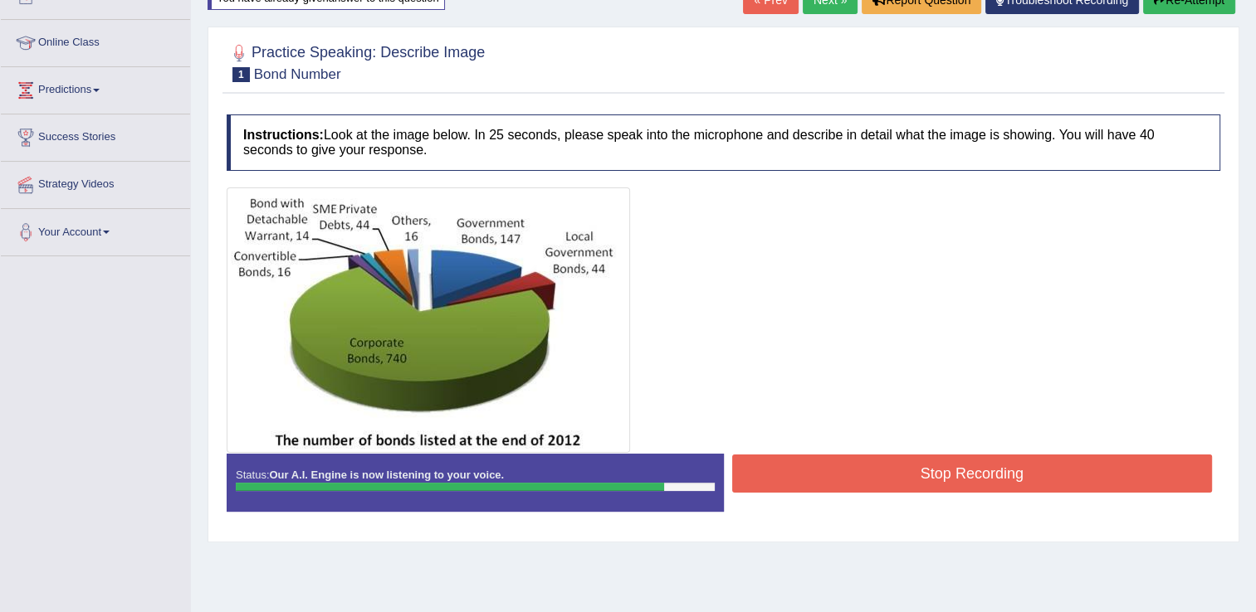
click at [962, 476] on button "Stop Recording" at bounding box center [972, 474] width 480 height 38
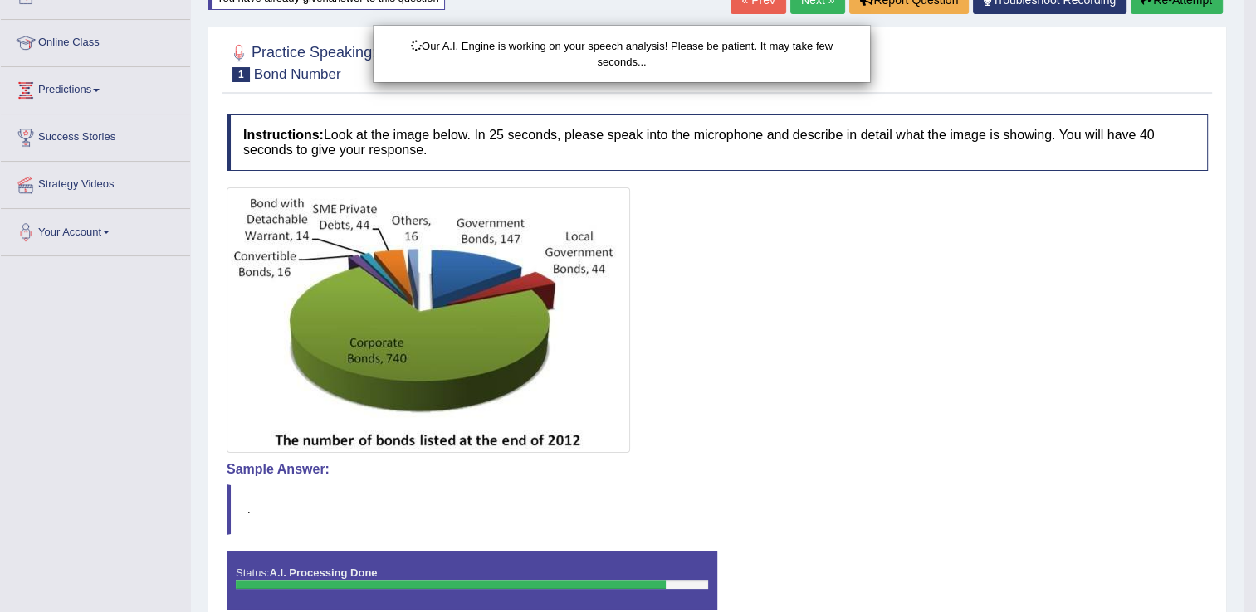
scroll to position [285, 0]
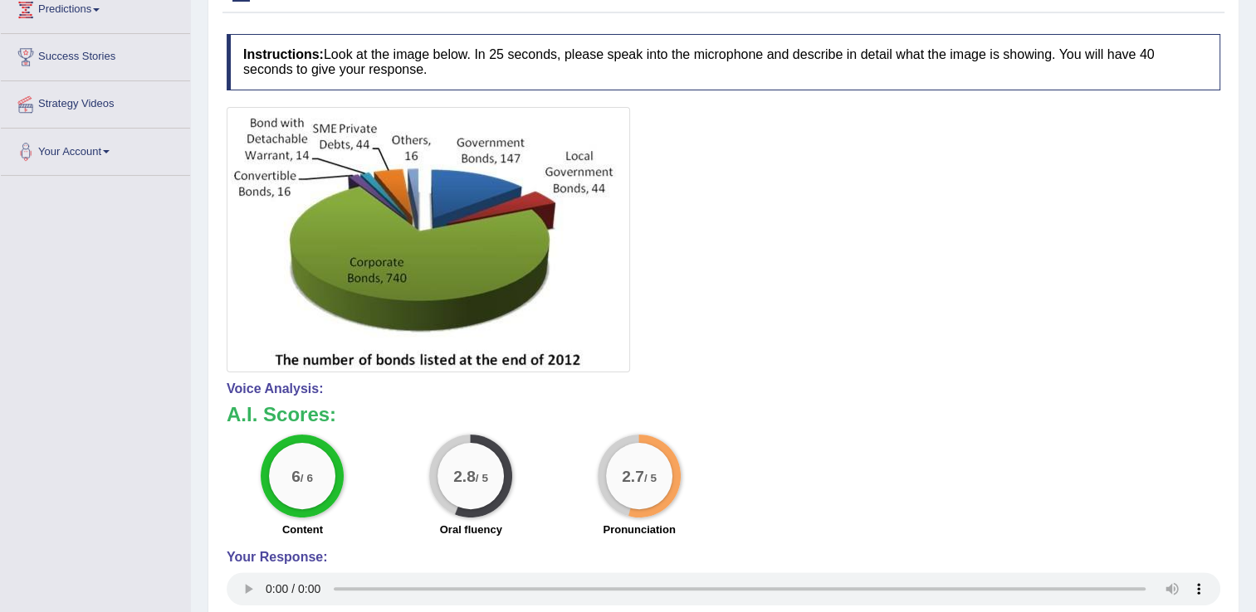
drag, startPoint x: 1261, startPoint y: 202, endPoint x: 1271, endPoint y: 337, distance: 135.6
click at [1256, 328] on html "Toggle navigation Home Practice Questions Speaking Practice Read Aloud Repeat S…" at bounding box center [628, 21] width 1256 height 612
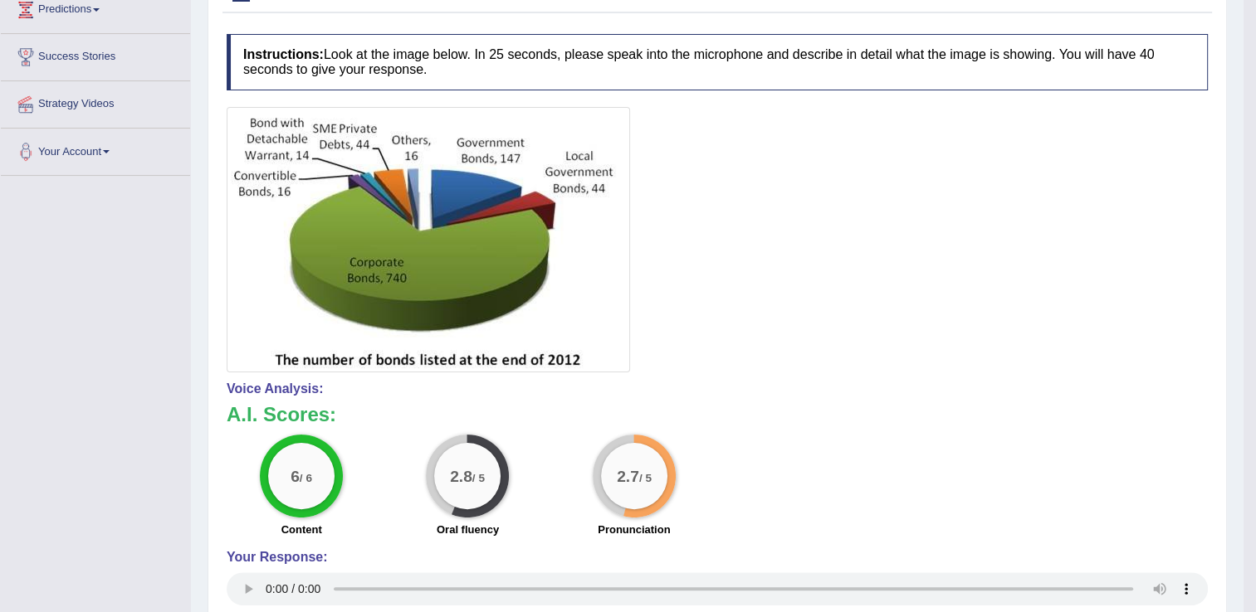
scroll to position [121, 0]
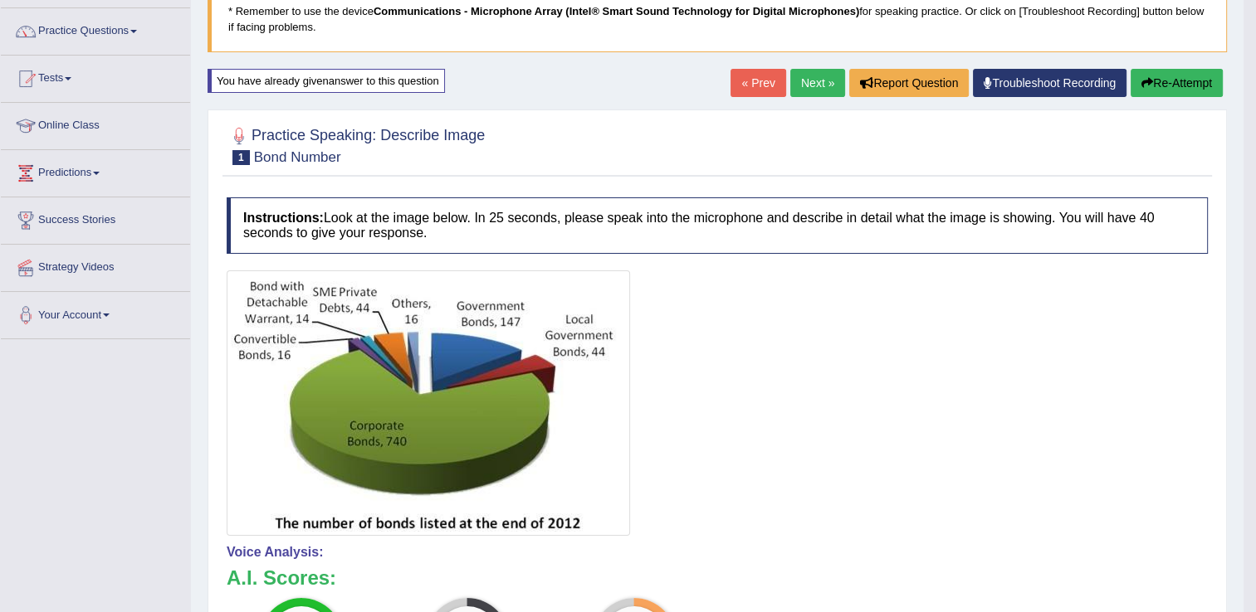
click at [1167, 76] on button "Re-Attempt" at bounding box center [1176, 83] width 92 height 28
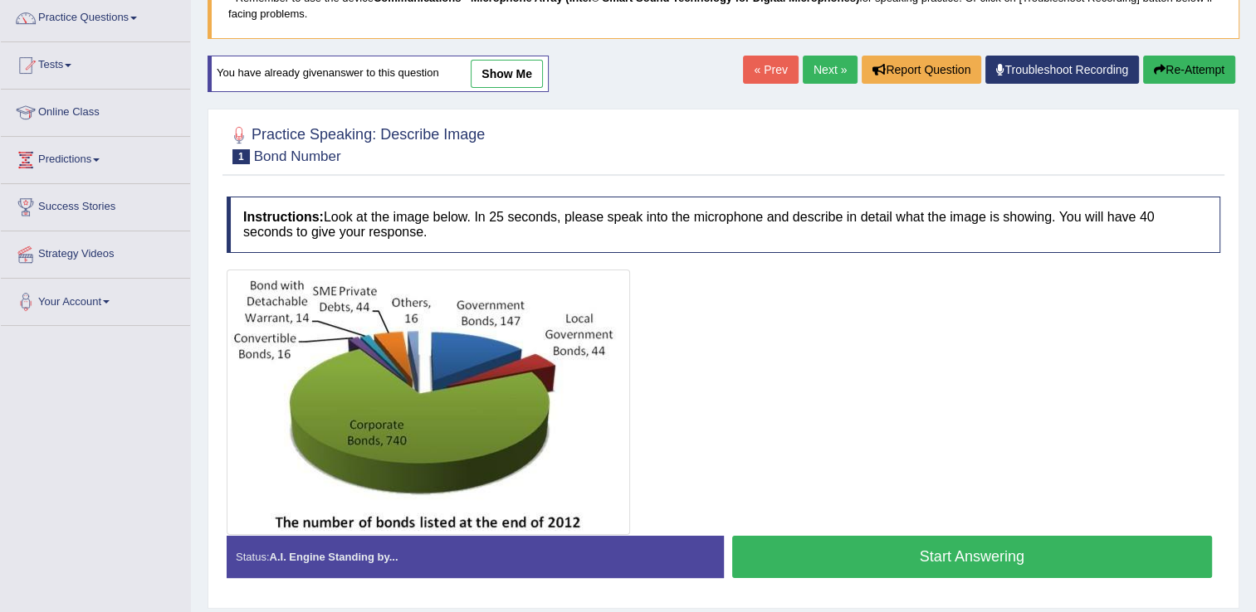
click at [869, 559] on button "Start Answering" at bounding box center [972, 557] width 480 height 42
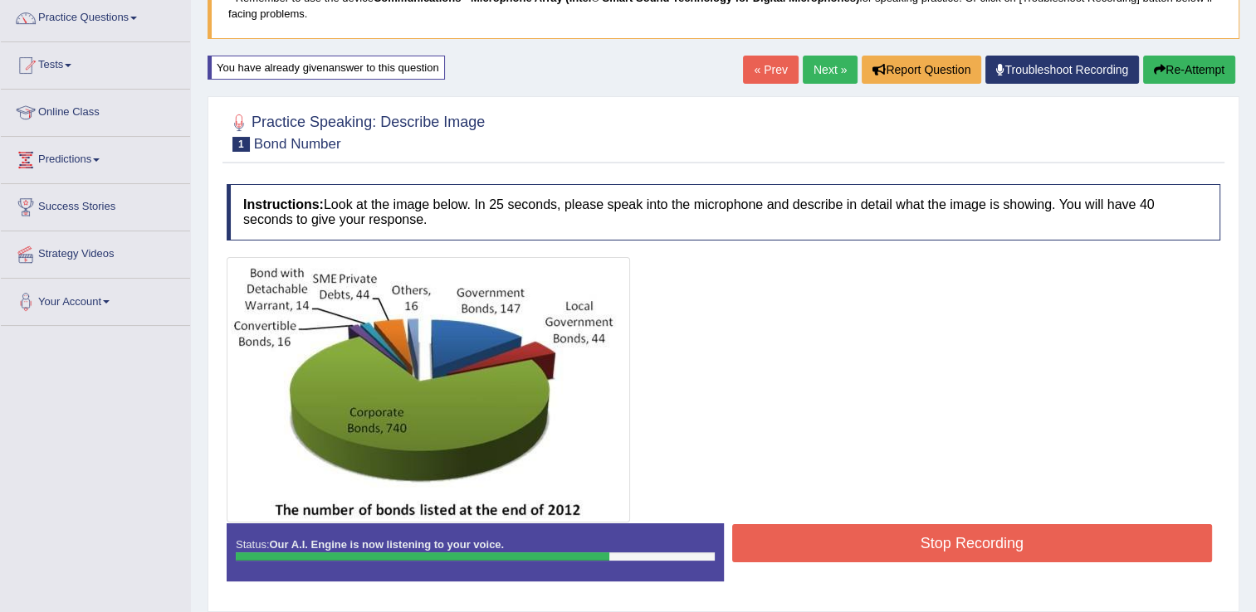
click at [869, 547] on button "Stop Recording" at bounding box center [972, 543] width 480 height 38
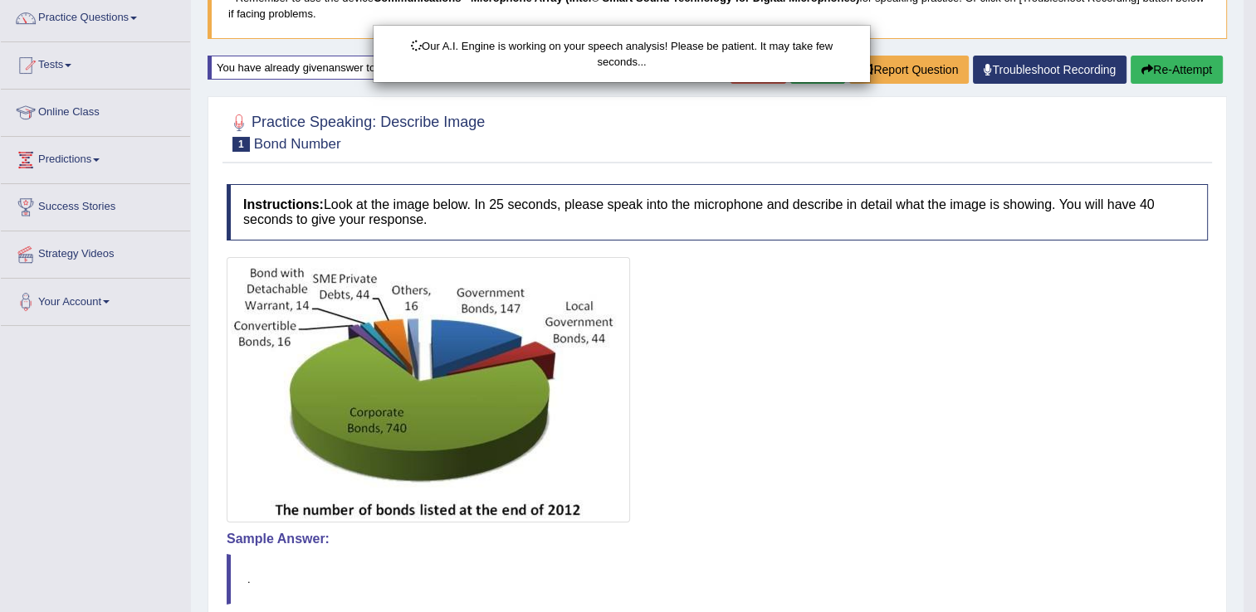
scroll to position [285, 0]
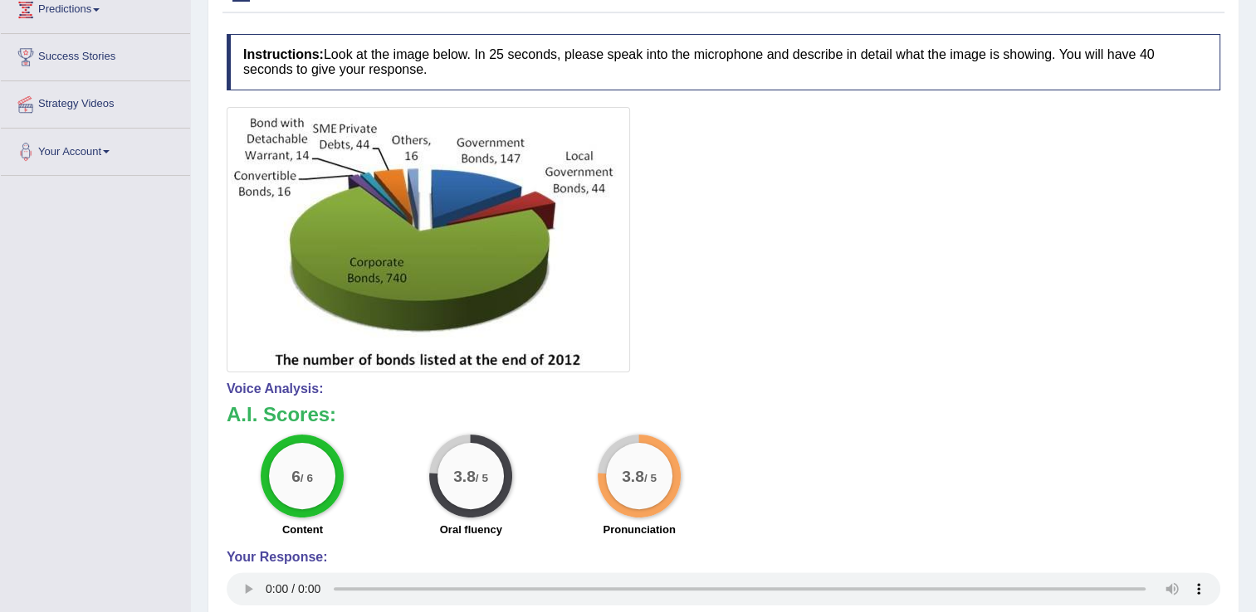
click at [1247, 328] on html "Toggle navigation Home Practice Questions Speaking Practice Read Aloud Repeat S…" at bounding box center [628, 21] width 1256 height 612
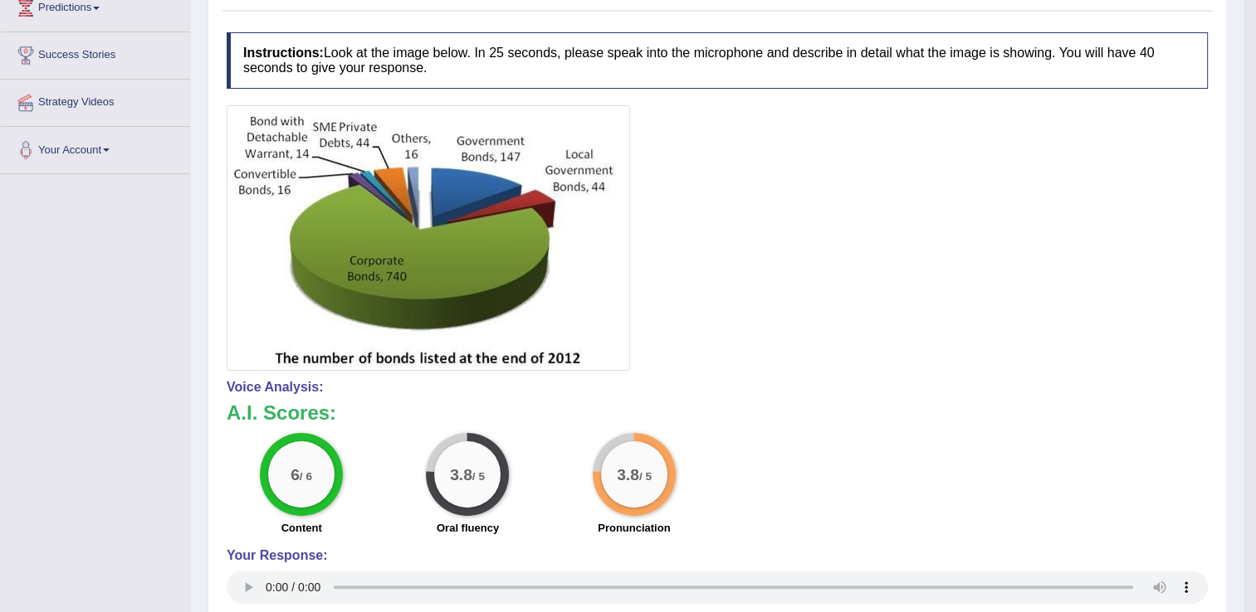
scroll to position [0, 0]
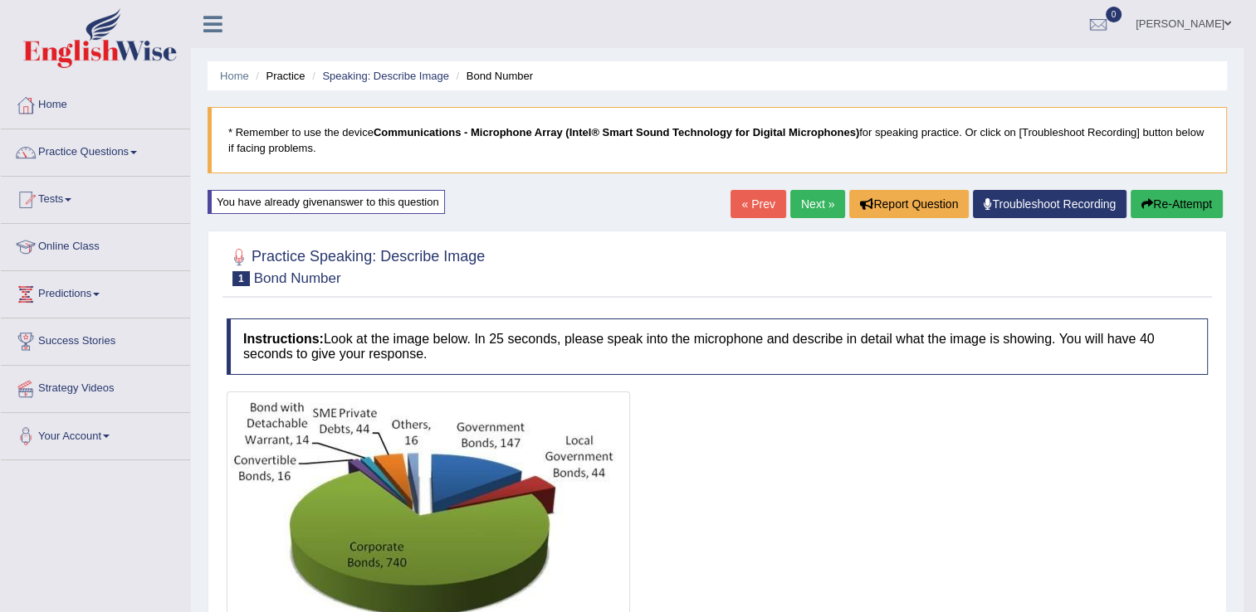
click at [815, 204] on link "Next »" at bounding box center [817, 204] width 55 height 28
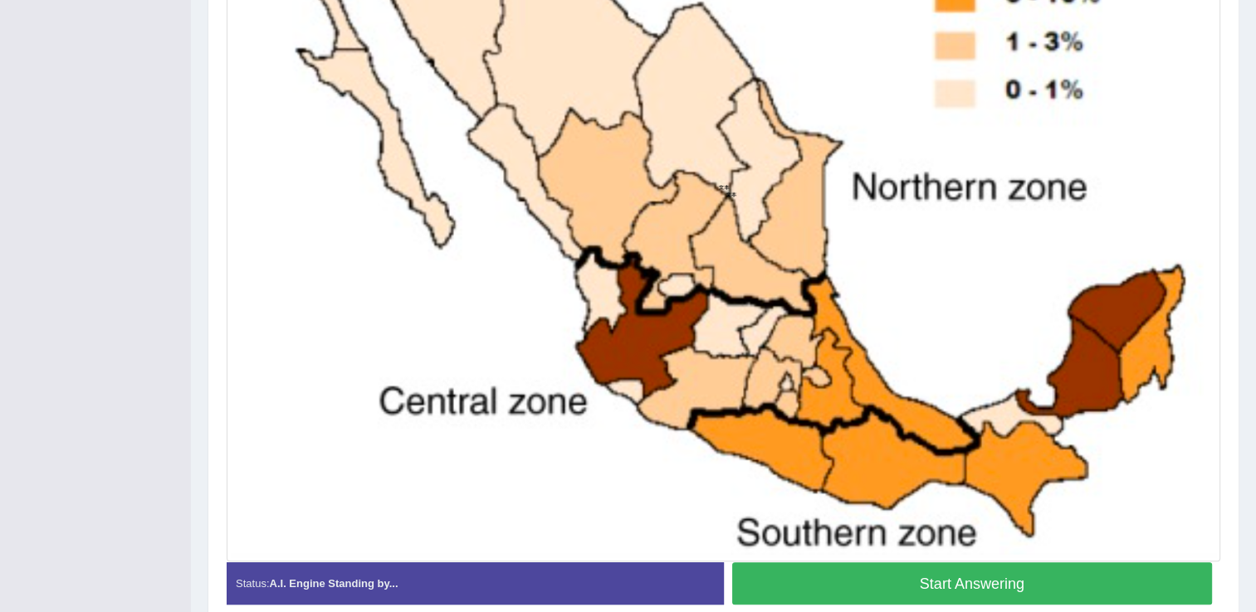
scroll to position [574, 0]
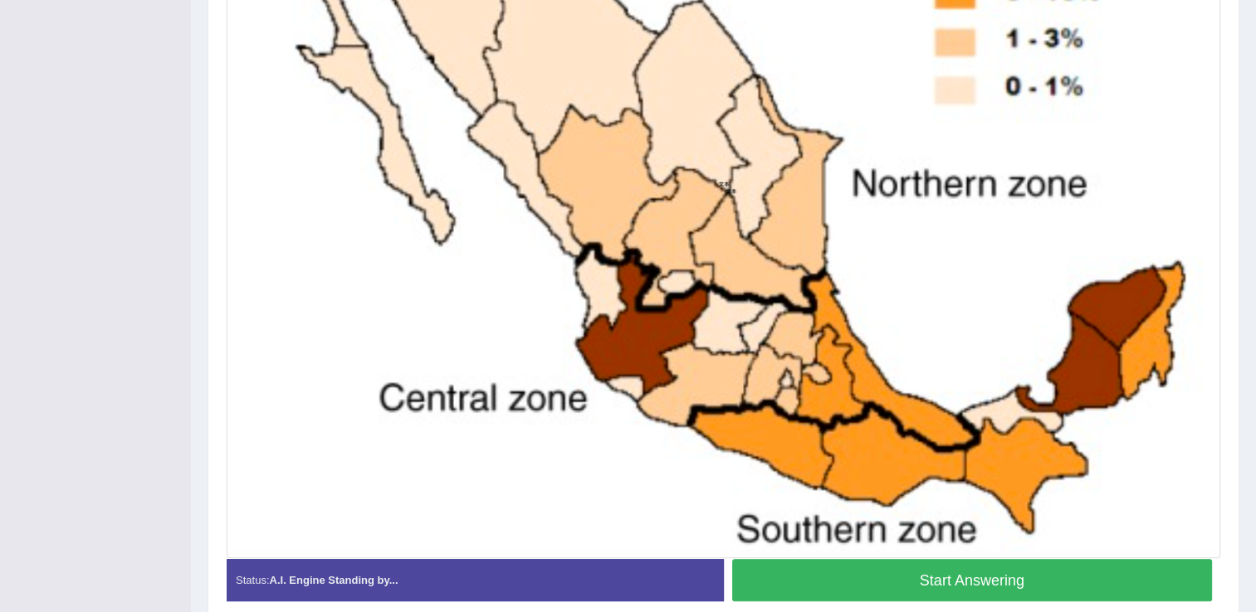
click at [1009, 567] on button "Start Answering" at bounding box center [972, 580] width 480 height 42
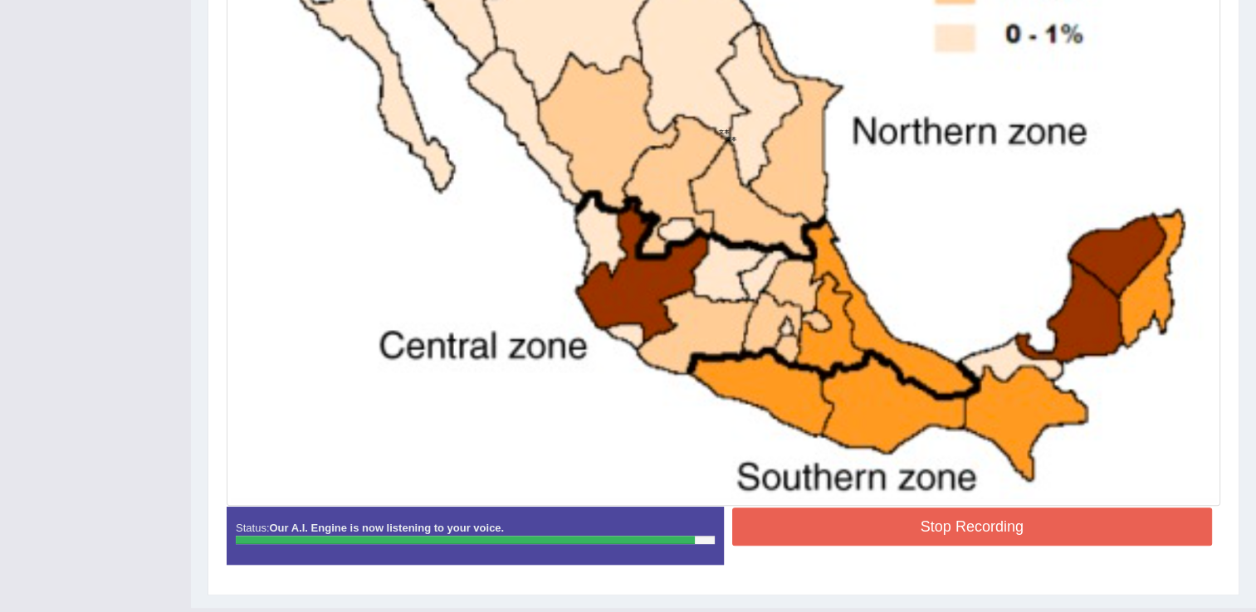
scroll to position [627, 0]
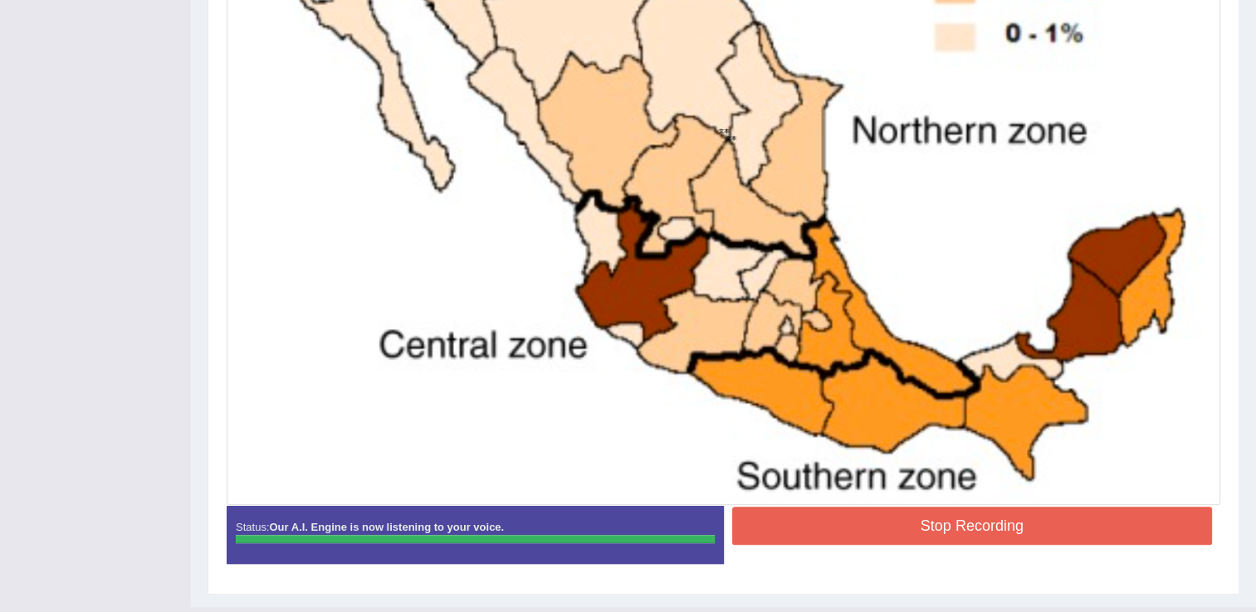
click at [1016, 520] on button "Stop Recording" at bounding box center [972, 526] width 480 height 38
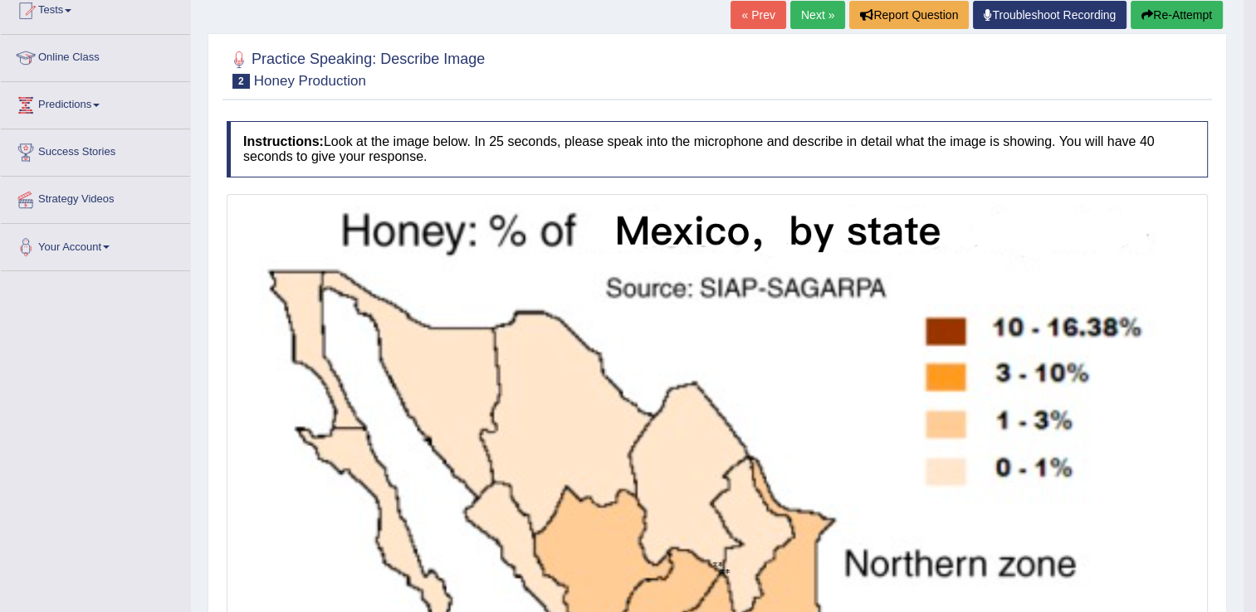
scroll to position [185, 0]
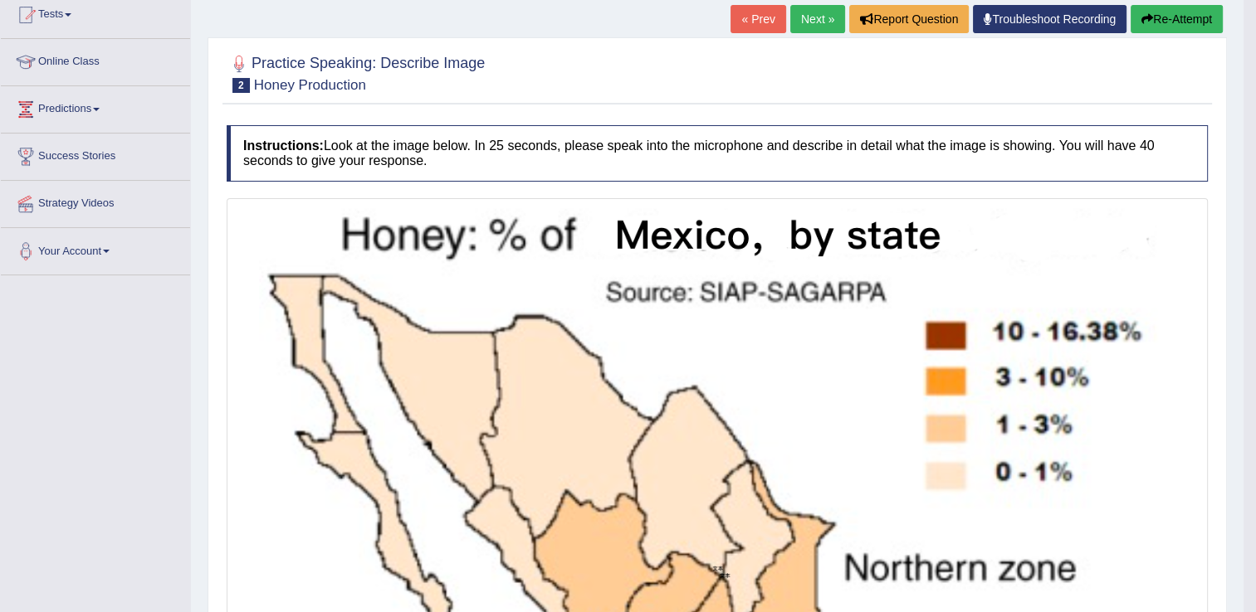
click at [1167, 12] on button "Re-Attempt" at bounding box center [1176, 19] width 92 height 28
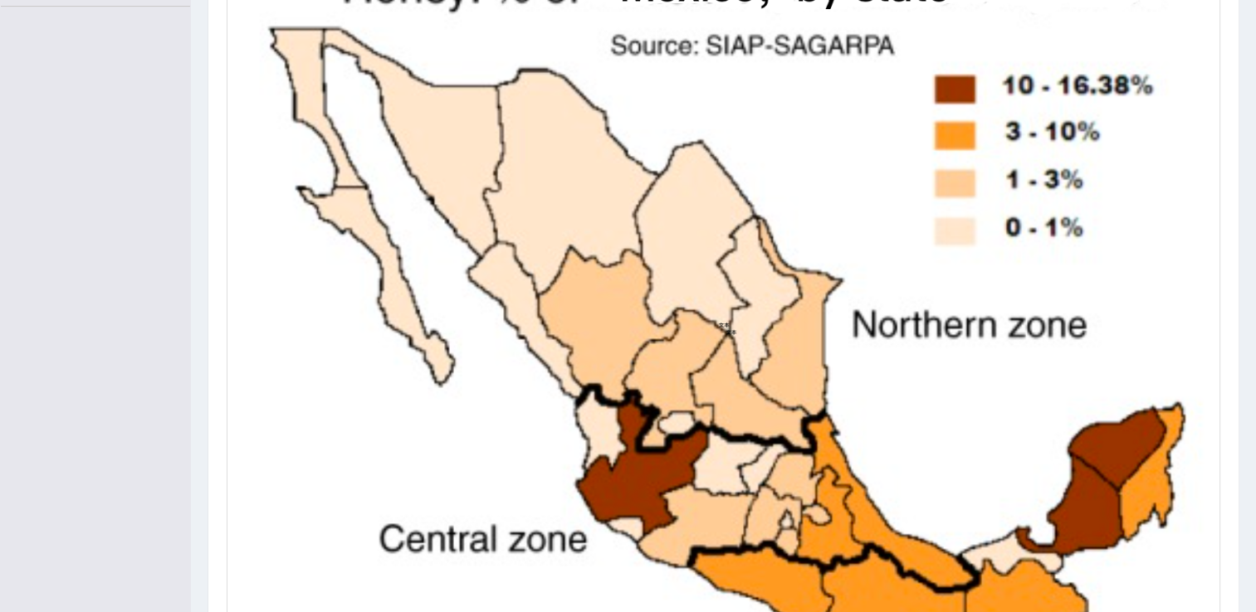
scroll to position [667, 0]
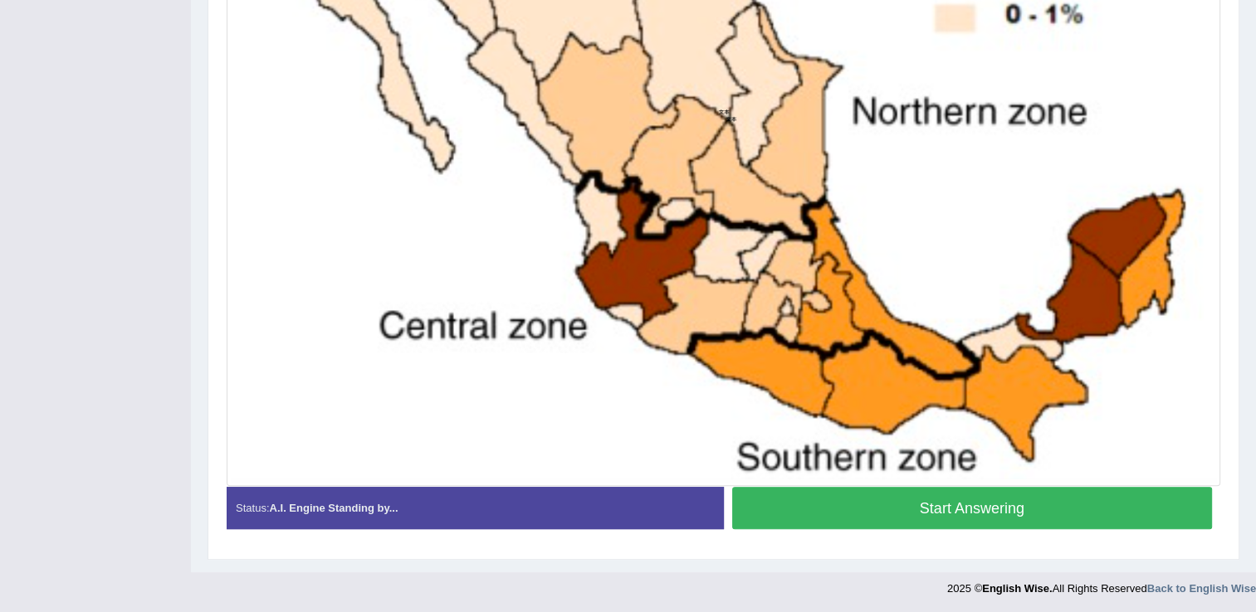
click at [1041, 510] on button "Start Answering" at bounding box center [972, 508] width 480 height 42
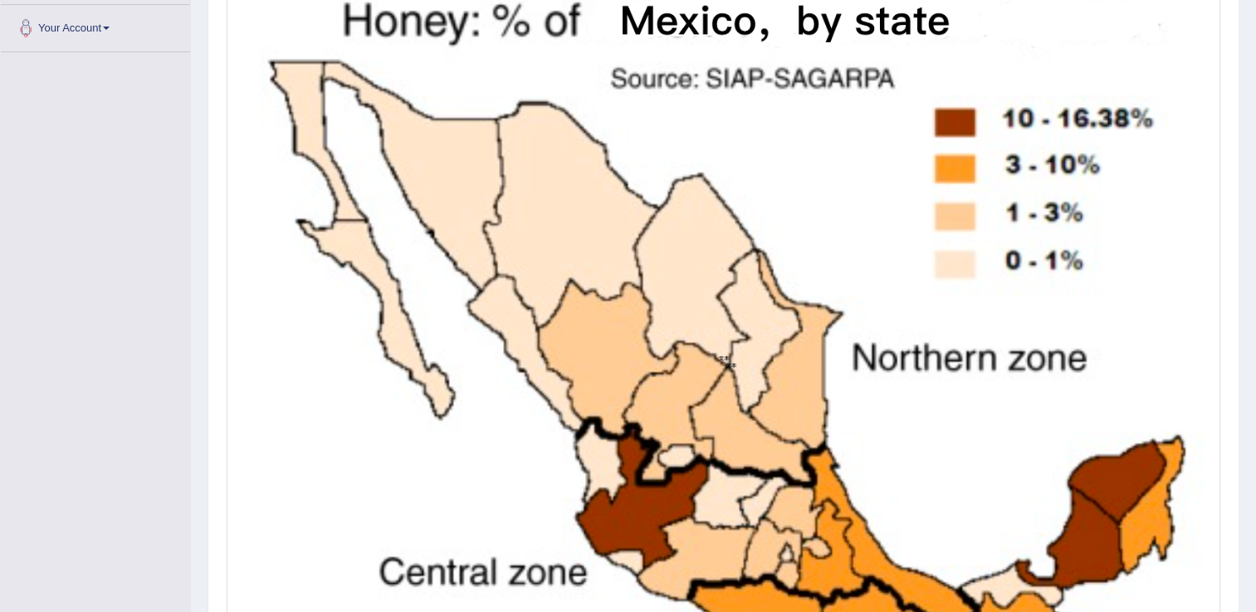
scroll to position [671, 0]
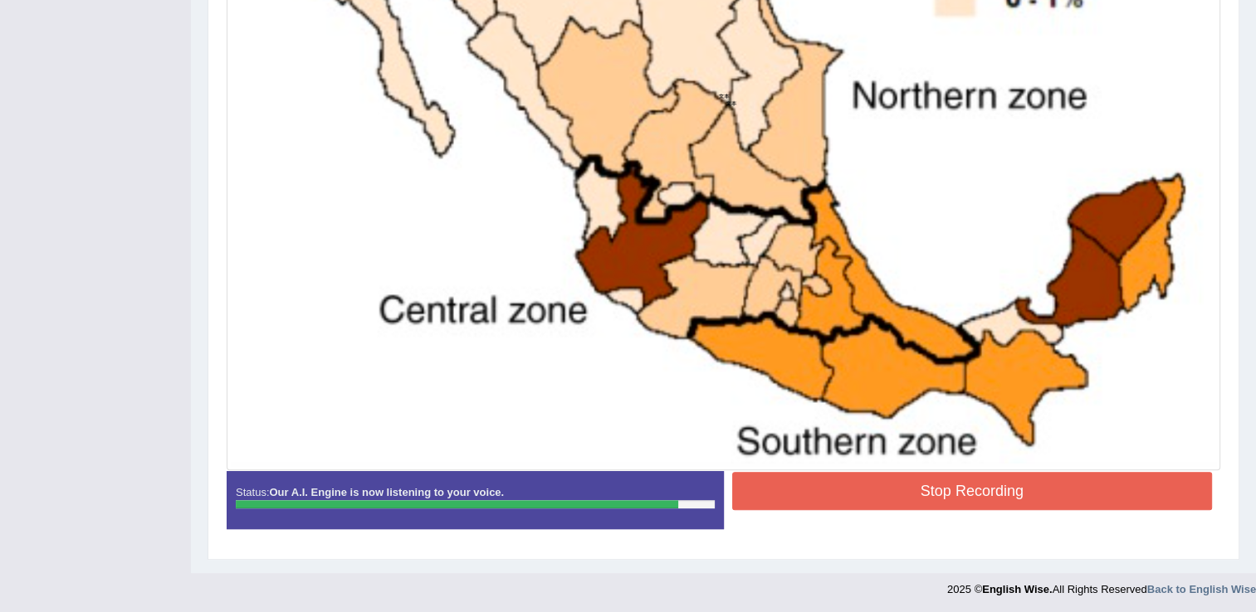
click at [1036, 493] on button "Stop Recording" at bounding box center [972, 491] width 480 height 38
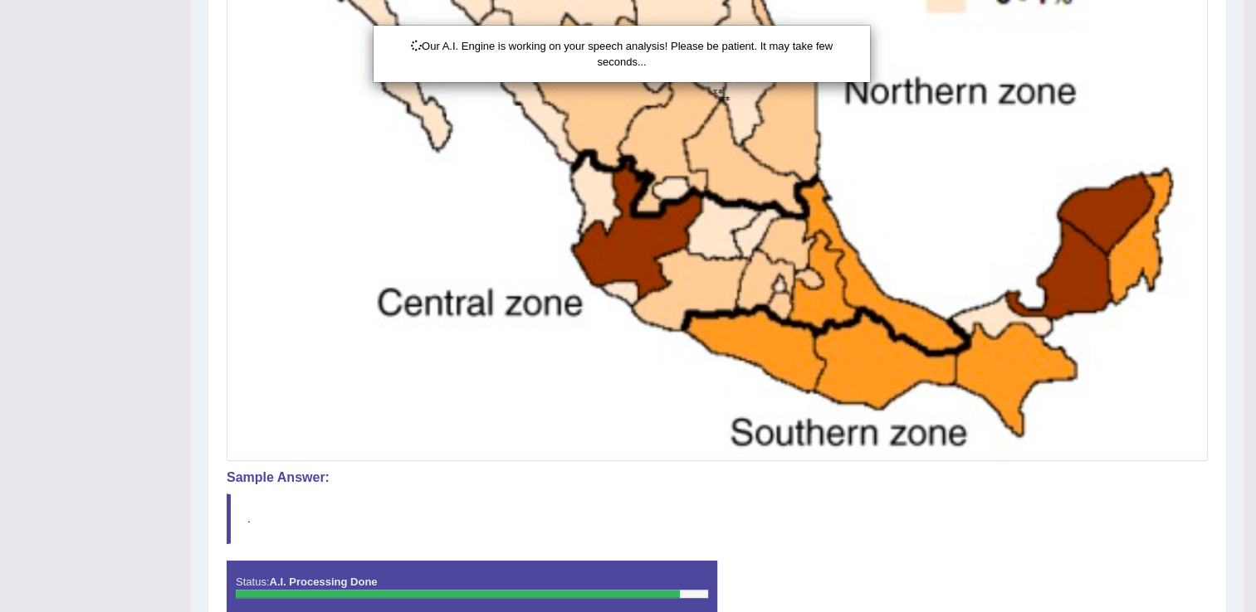
scroll to position [760, 0]
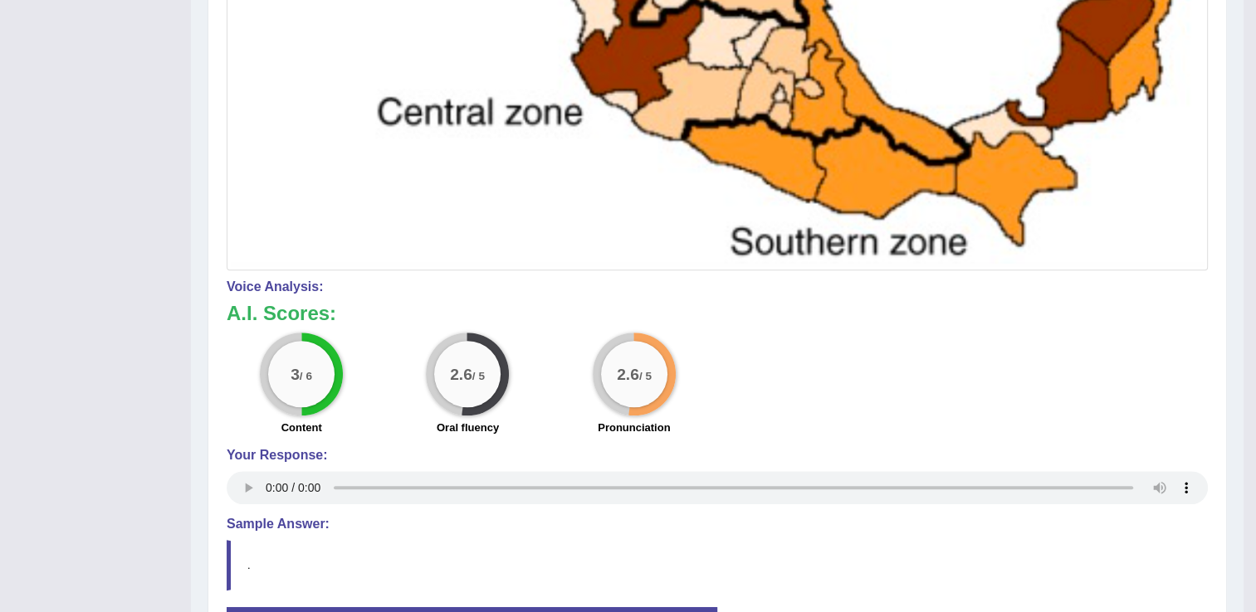
scroll to position [139, 0]
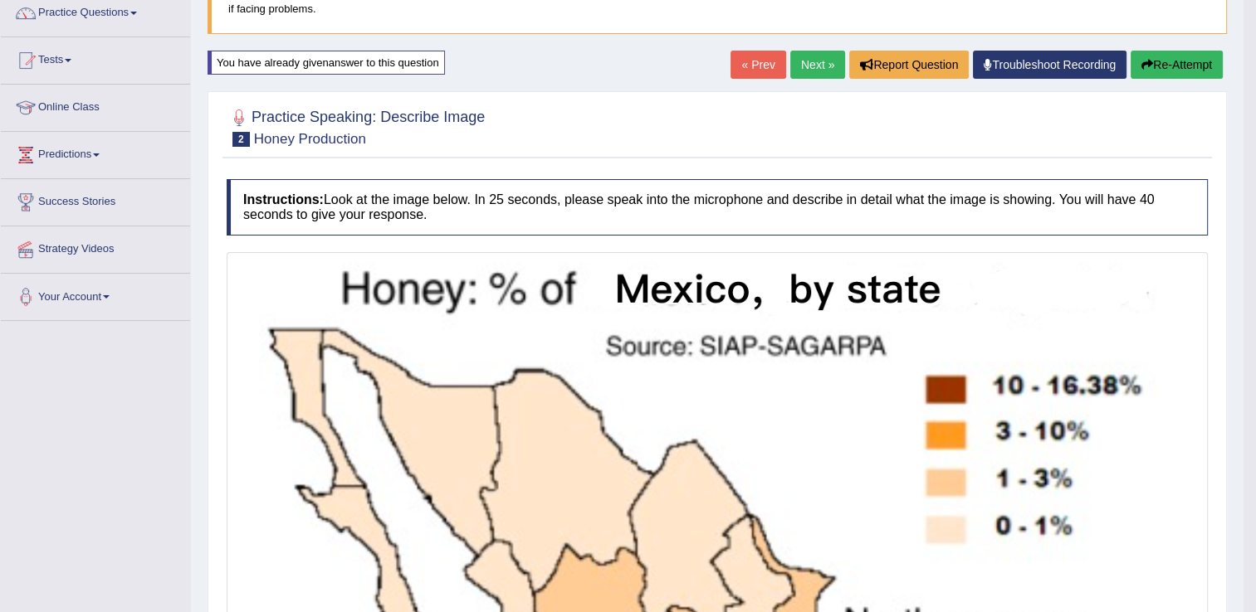
click at [1175, 66] on button "Re-Attempt" at bounding box center [1176, 65] width 92 height 28
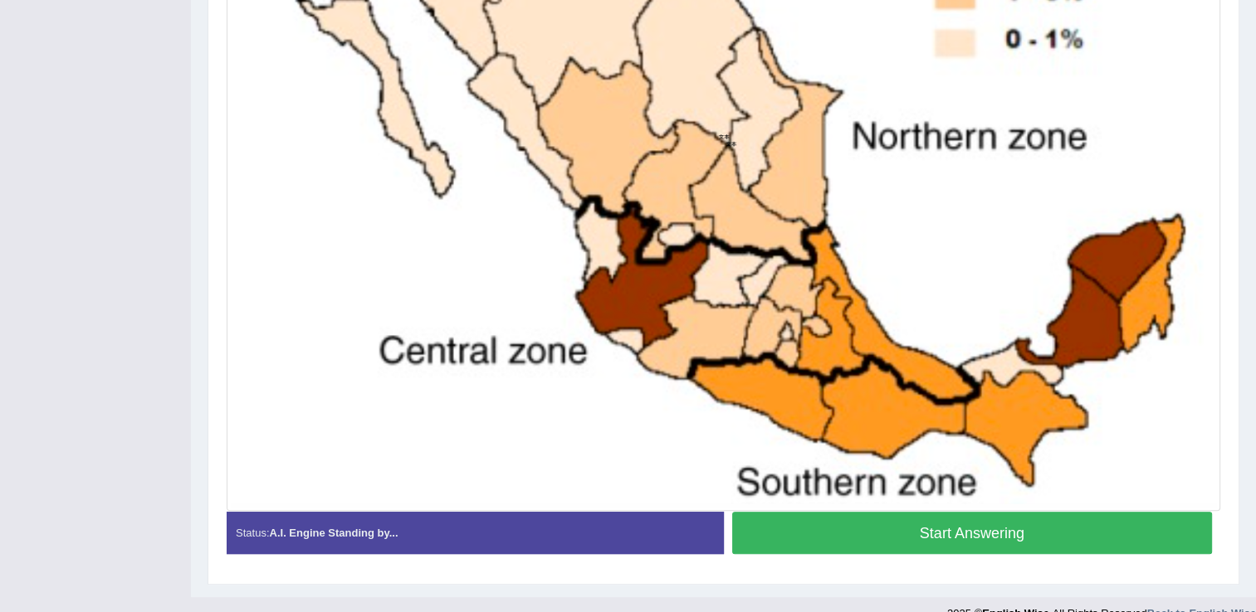
scroll to position [667, 0]
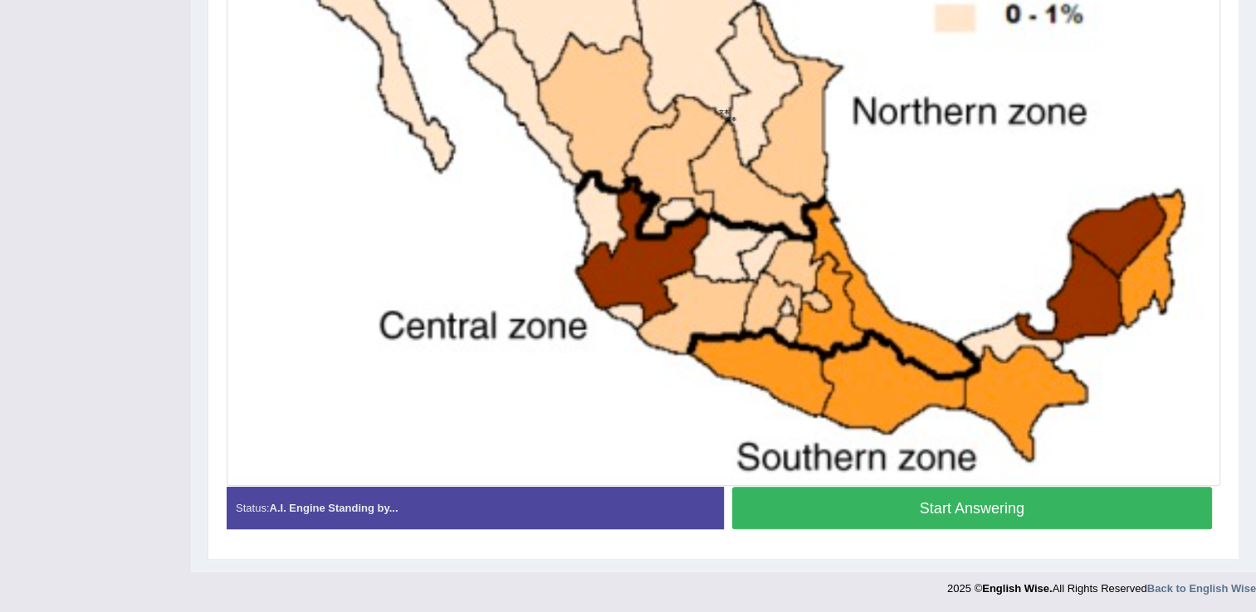
click at [1021, 501] on button "Start Answering" at bounding box center [972, 508] width 480 height 42
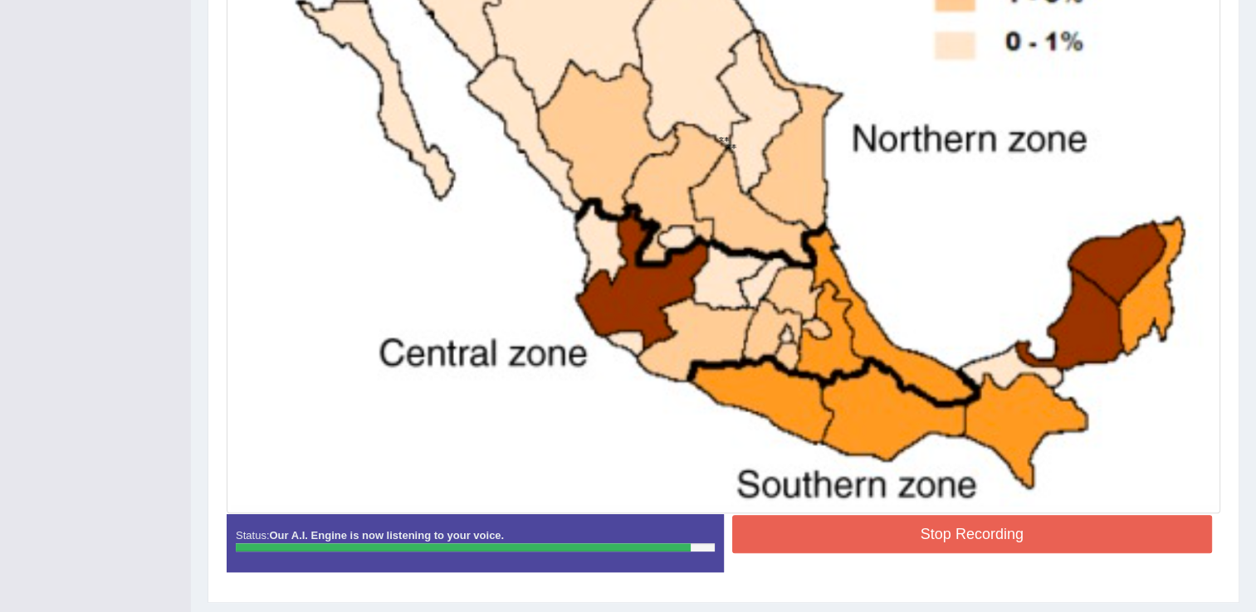
scroll to position [671, 0]
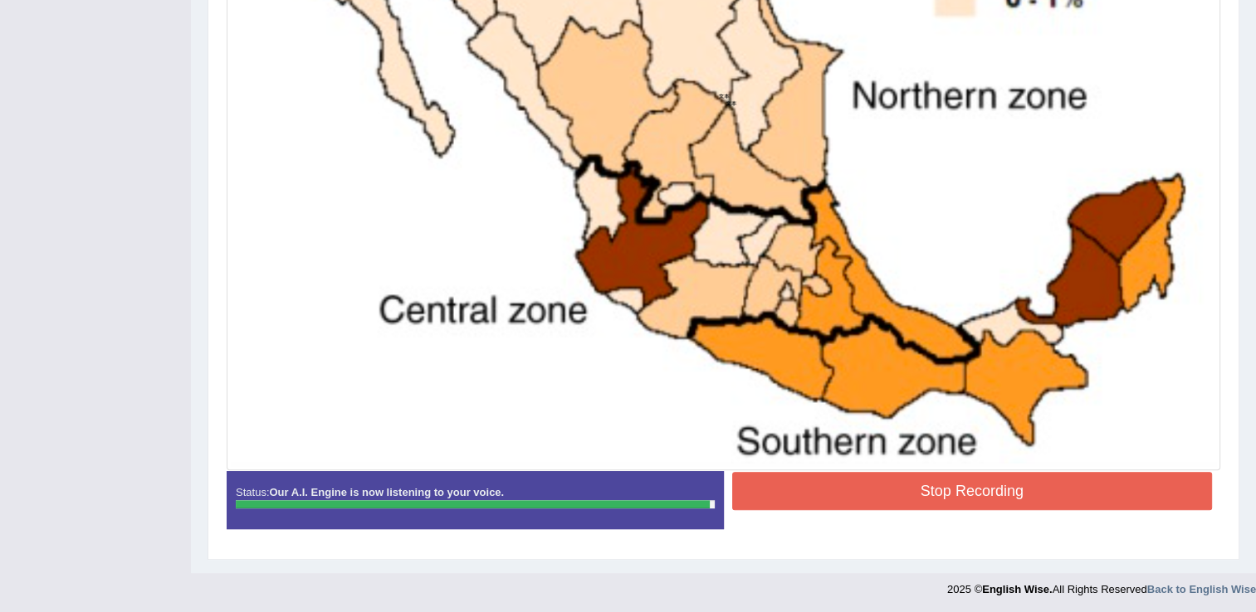
click at [1029, 481] on button "Stop Recording" at bounding box center [972, 491] width 480 height 38
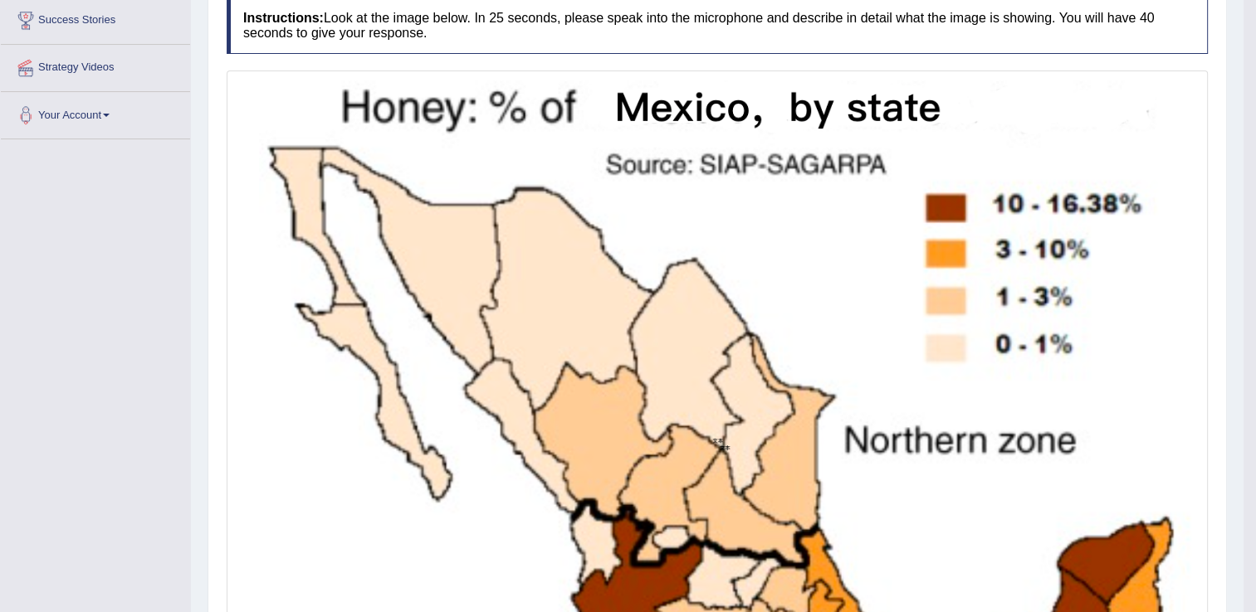
scroll to position [330, 0]
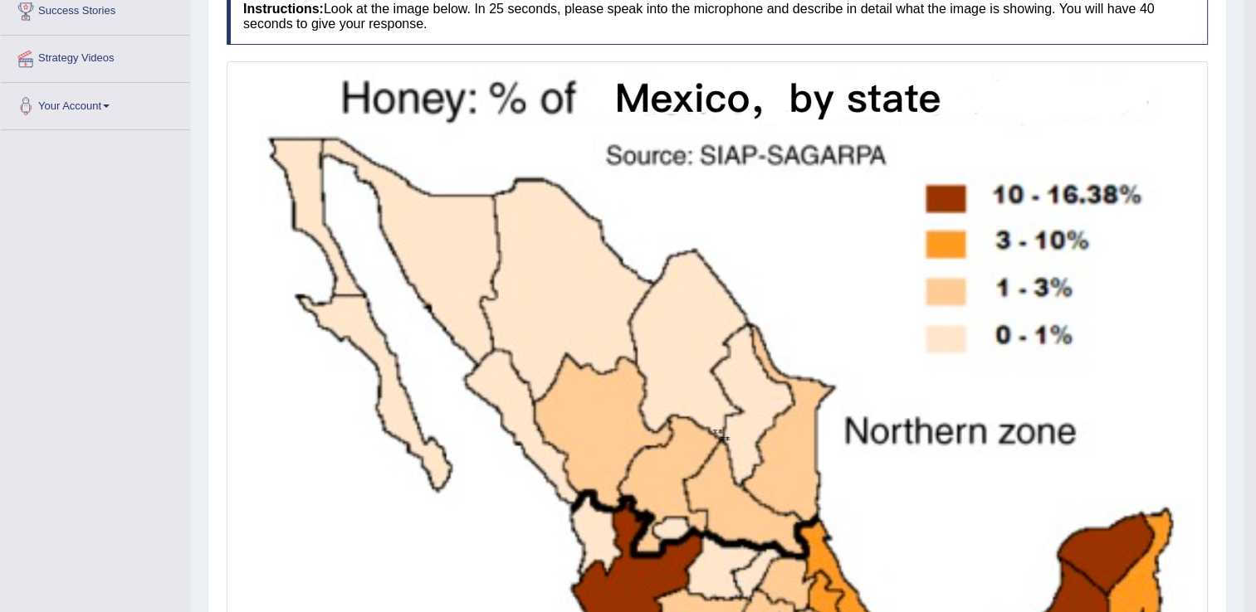
drag, startPoint x: 1259, startPoint y: 352, endPoint x: 1233, endPoint y: 338, distance: 29.3
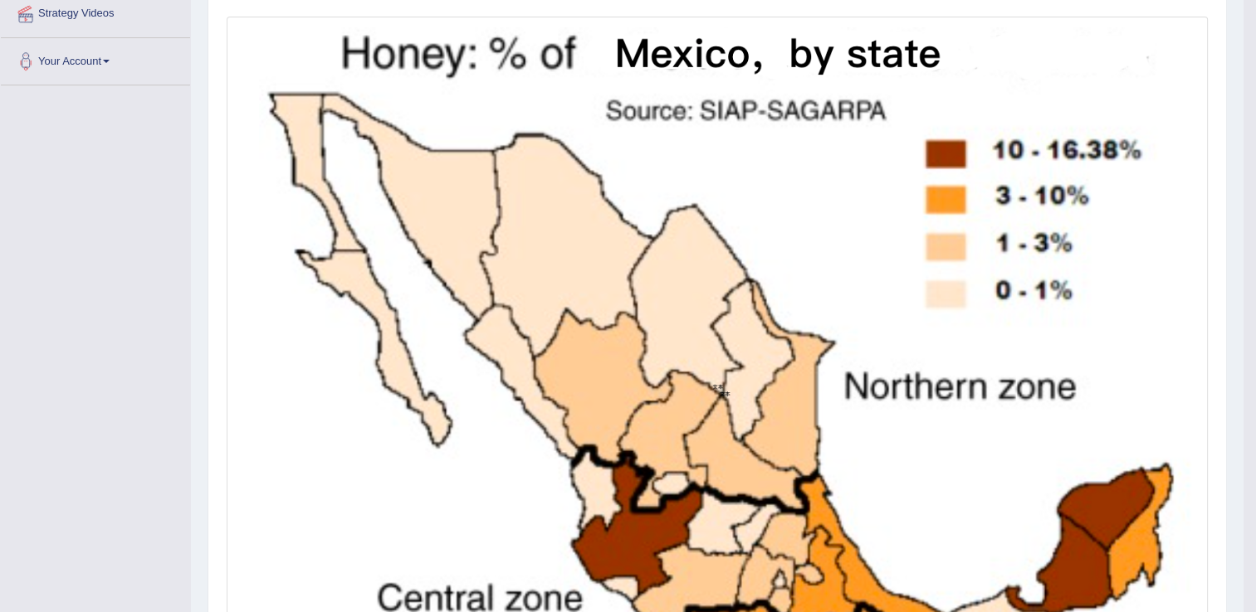
scroll to position [422, 0]
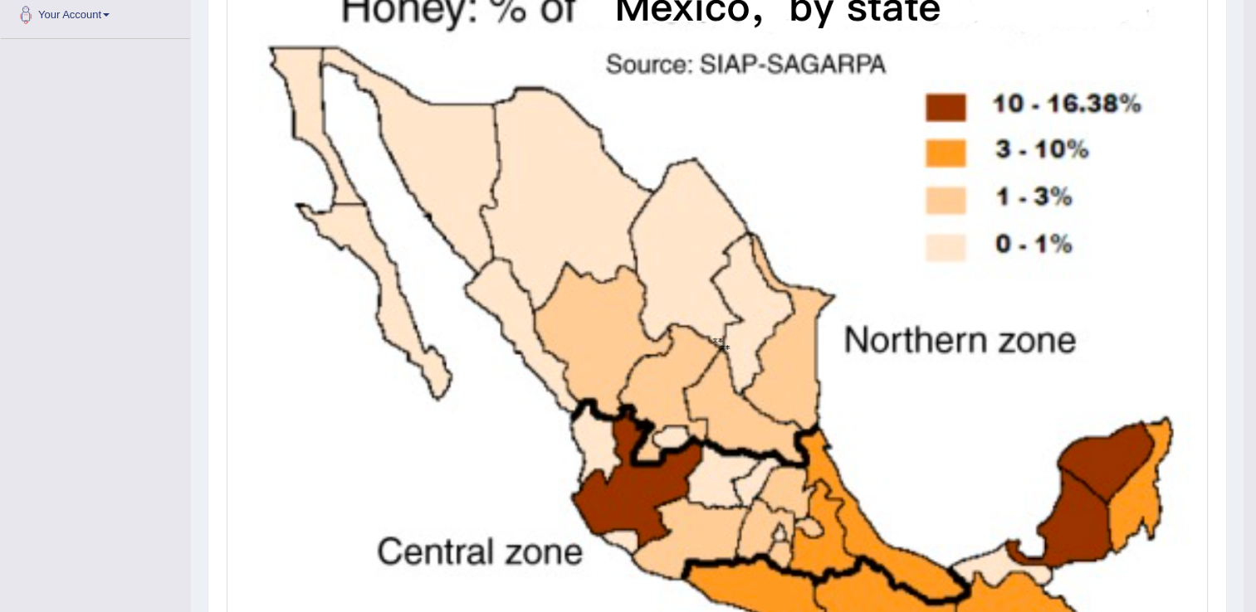
drag, startPoint x: 1207, startPoint y: 325, endPoint x: 1192, endPoint y: 220, distance: 106.4
click at [1192, 220] on div at bounding box center [717, 340] width 981 height 740
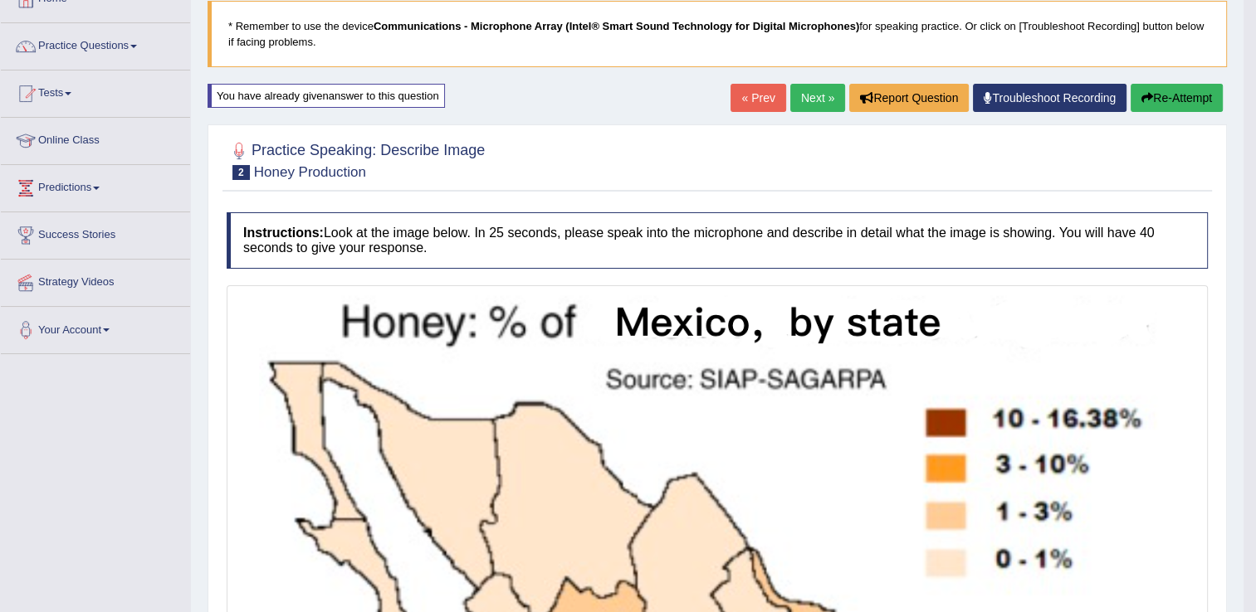
scroll to position [101, 0]
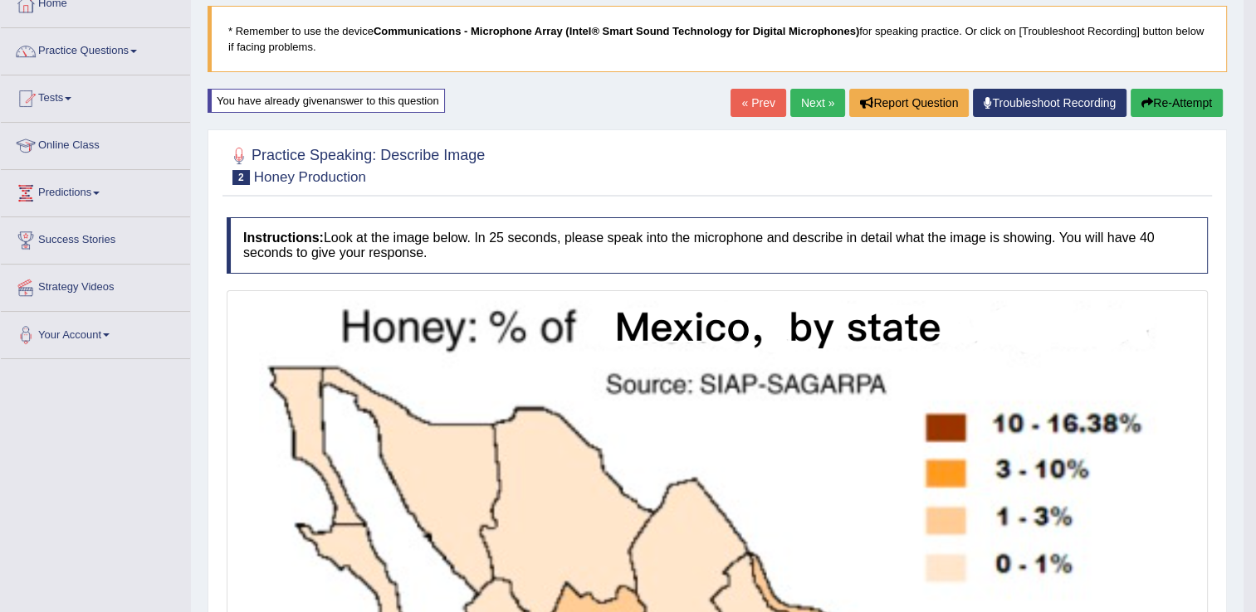
click at [1168, 89] on button "Re-Attempt" at bounding box center [1176, 103] width 92 height 28
click at [1165, 105] on button "Re-Attempt" at bounding box center [1176, 103] width 92 height 28
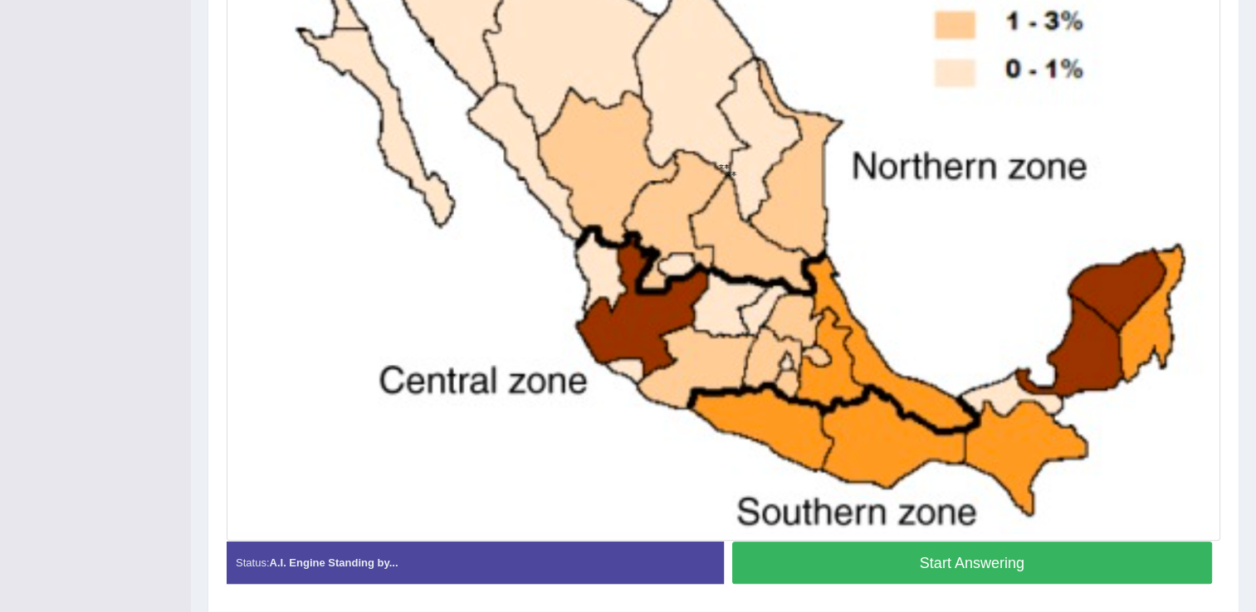
scroll to position [607, 0]
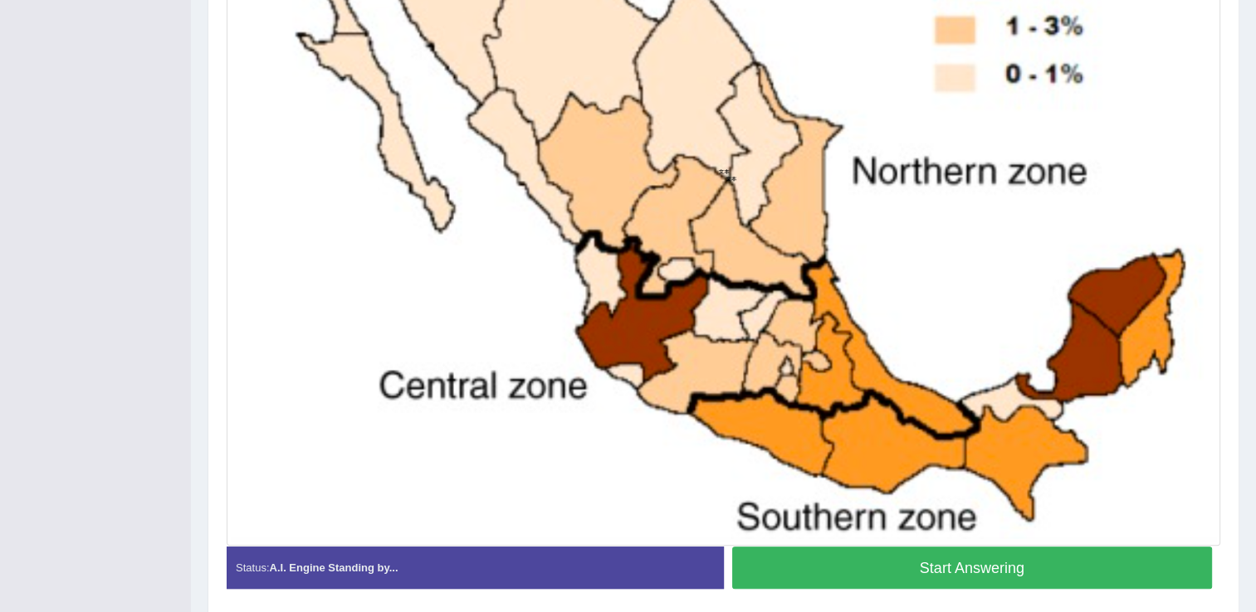
click at [999, 573] on button "Start Answering" at bounding box center [972, 568] width 480 height 42
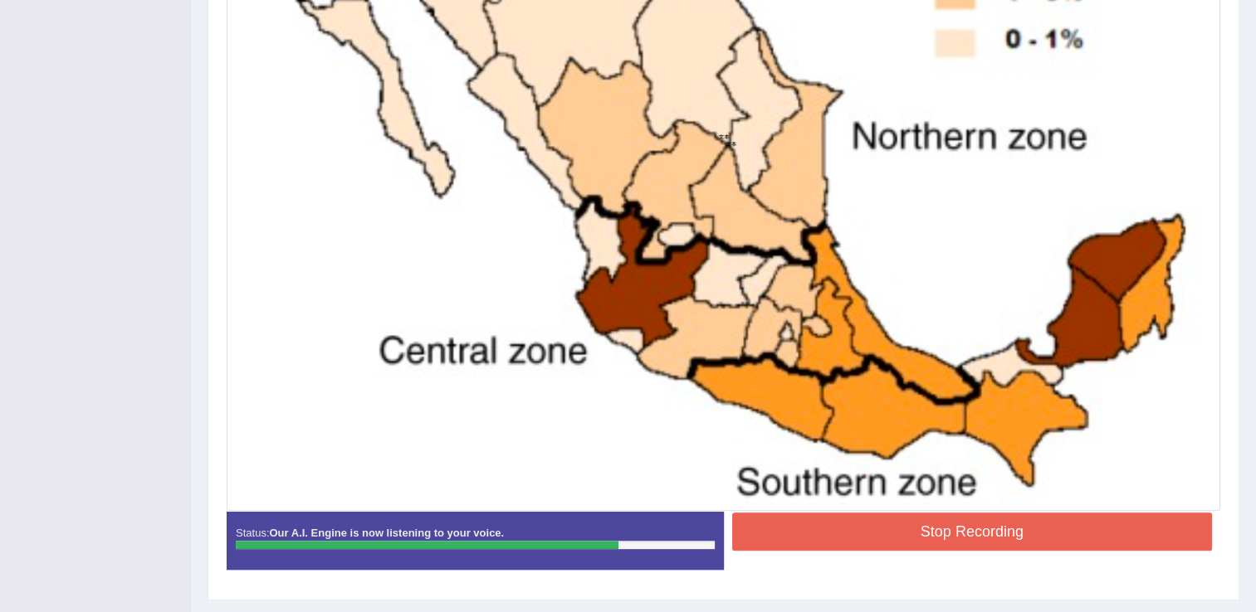
scroll to position [632, 0]
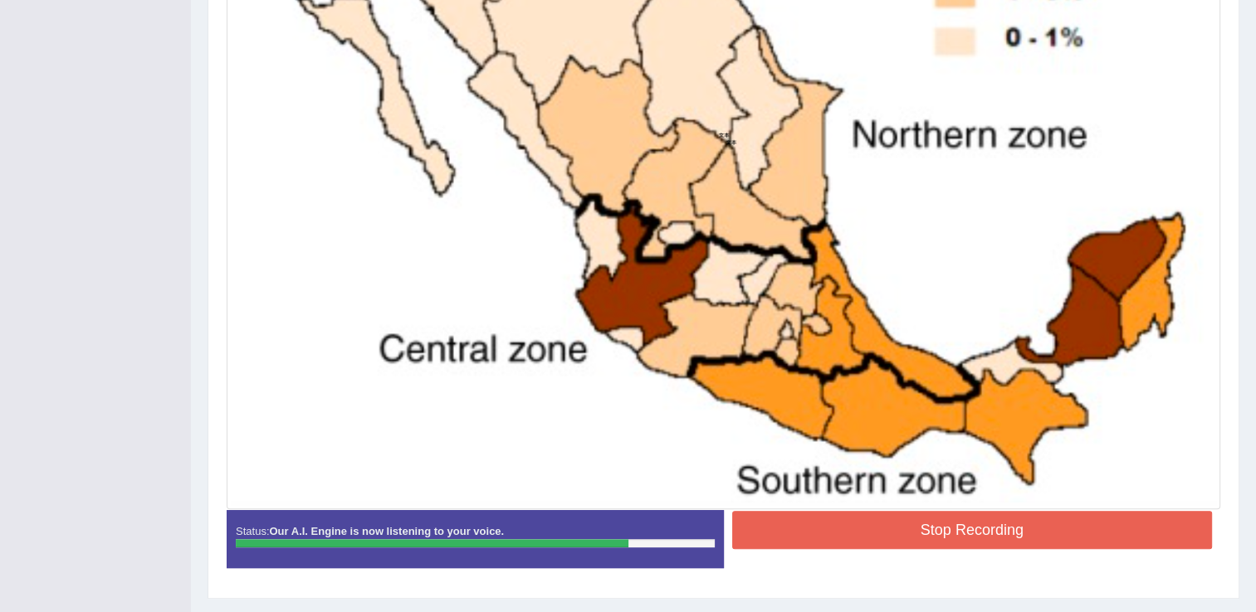
click at [954, 510] on div "Start Answering" at bounding box center [972, 510] width 497 height 1
click at [956, 520] on button "Stop Recording" at bounding box center [972, 530] width 480 height 38
